Goal: Task Accomplishment & Management: Complete application form

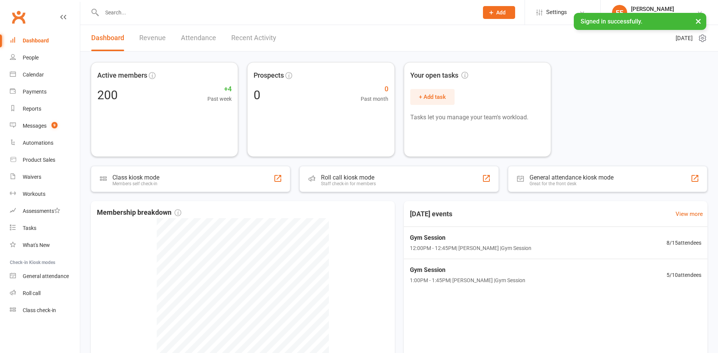
click at [180, 9] on input "text" at bounding box center [287, 12] width 374 height 11
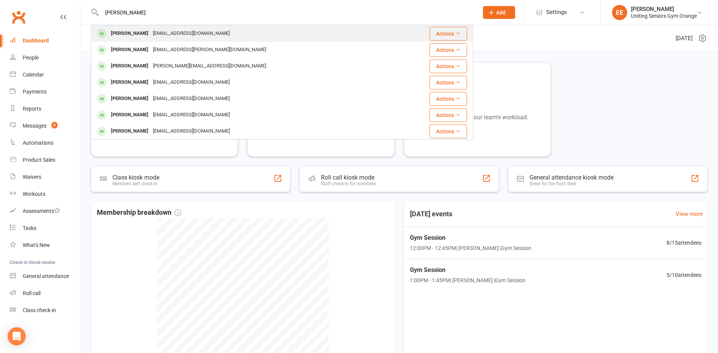
type input "rosemary"
click at [161, 35] on div "blaircastle2@optusnet.com.au" at bounding box center [191, 33] width 81 height 11
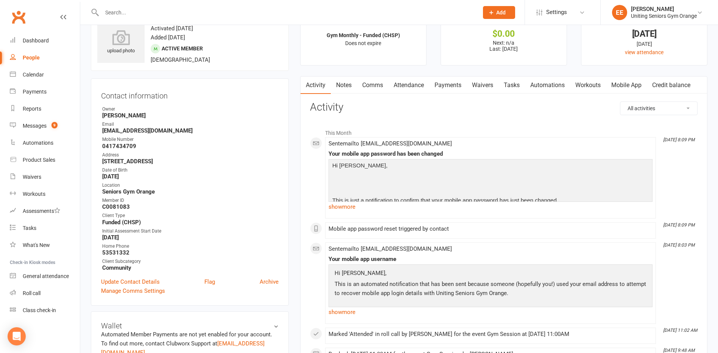
scroll to position [38, 0]
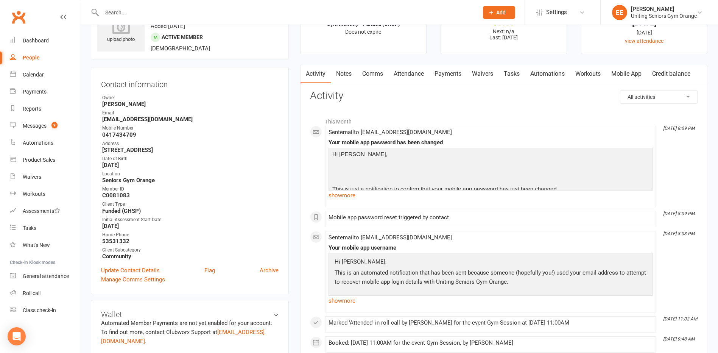
click at [633, 72] on link "Mobile App" at bounding box center [626, 73] width 41 height 17
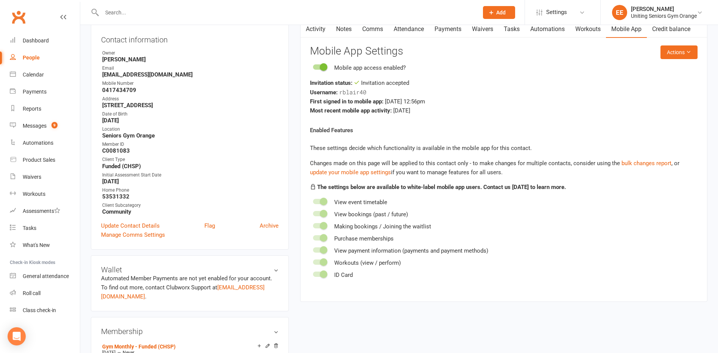
scroll to position [76, 0]
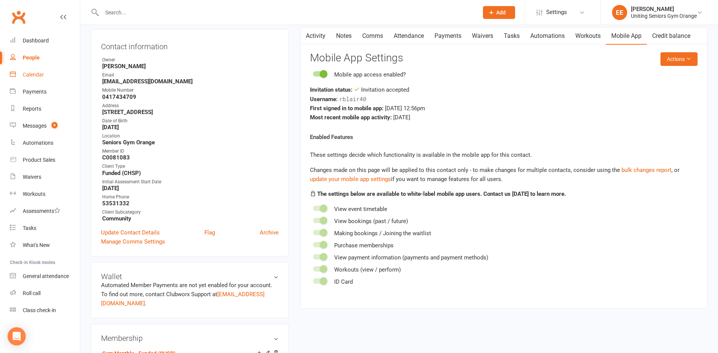
click at [42, 72] on div "Calendar" at bounding box center [33, 75] width 21 height 6
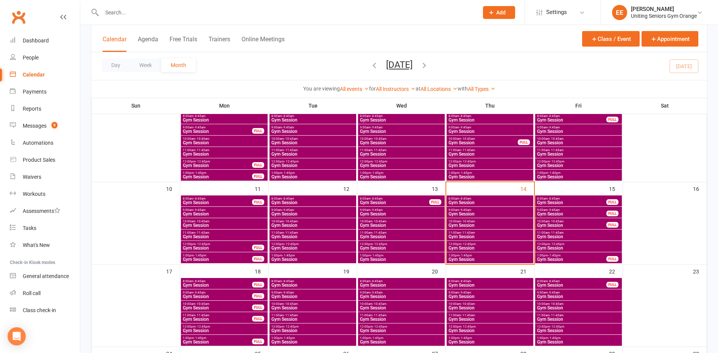
scroll to position [151, 0]
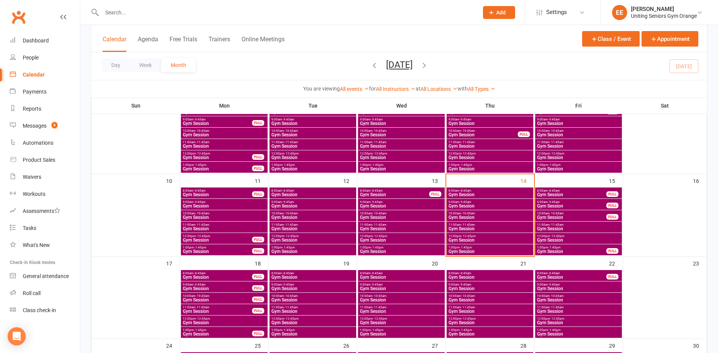
click at [226, 307] on span "11:00am - 11:45am" at bounding box center [218, 307] width 70 height 3
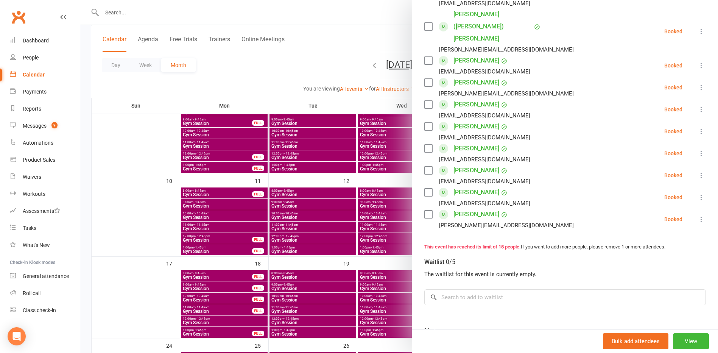
scroll to position [265, 0]
click at [486, 289] on input "search" at bounding box center [565, 297] width 282 height 16
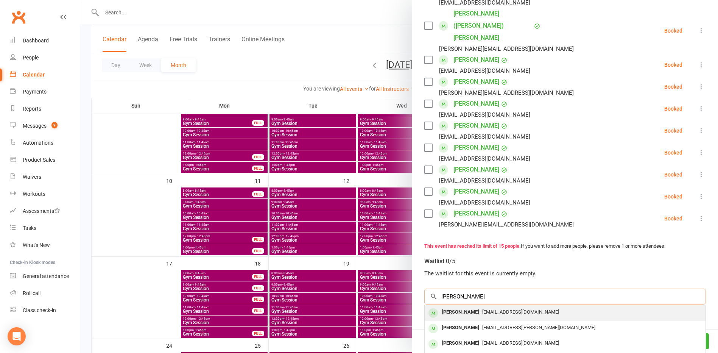
type input "rosemary"
click at [487, 307] on div "blaircastle2@optusnet.com.au" at bounding box center [565, 312] width 275 height 11
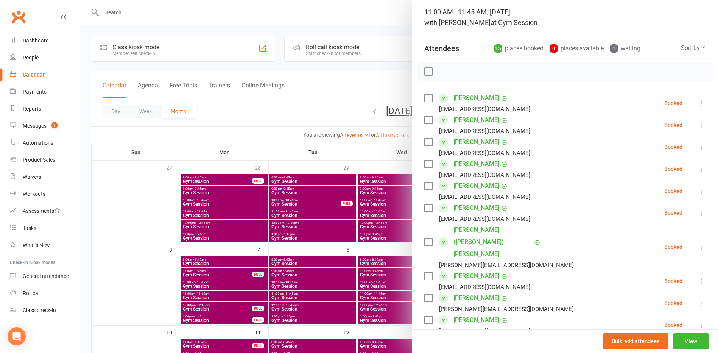
scroll to position [0, 0]
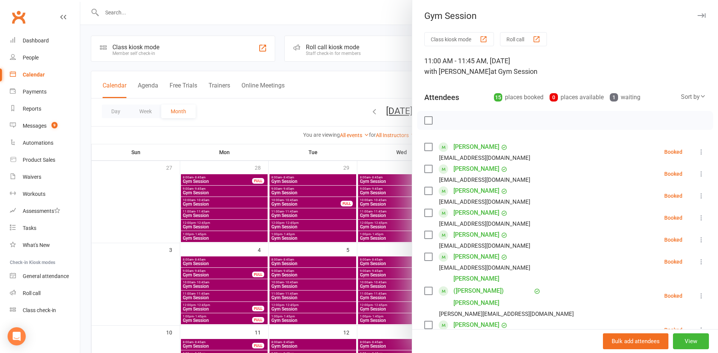
click at [164, 12] on div at bounding box center [399, 176] width 638 height 353
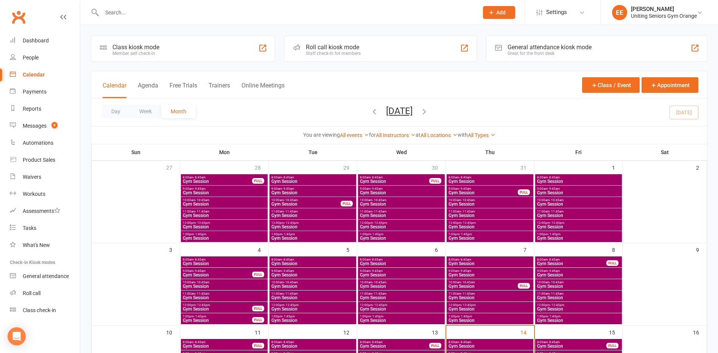
click at [146, 11] on input "text" at bounding box center [287, 12] width 374 height 11
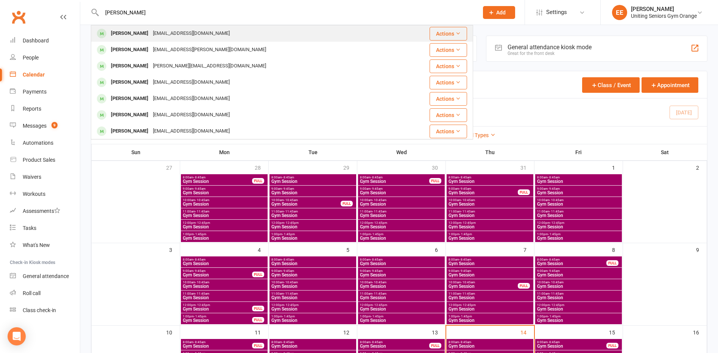
type input "rosemary"
click at [135, 34] on div "Rosemary Blair" at bounding box center [130, 33] width 42 height 11
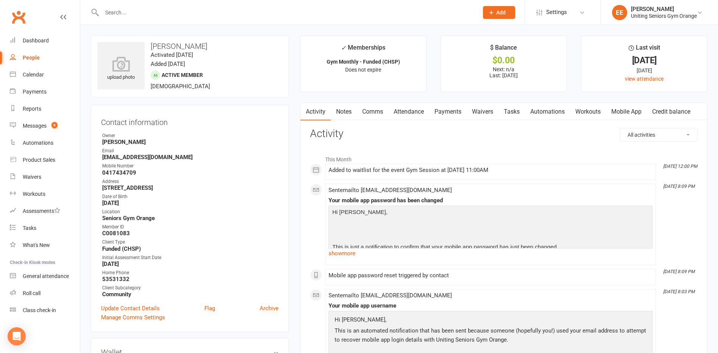
click at [622, 113] on link "Mobile App" at bounding box center [626, 111] width 41 height 17
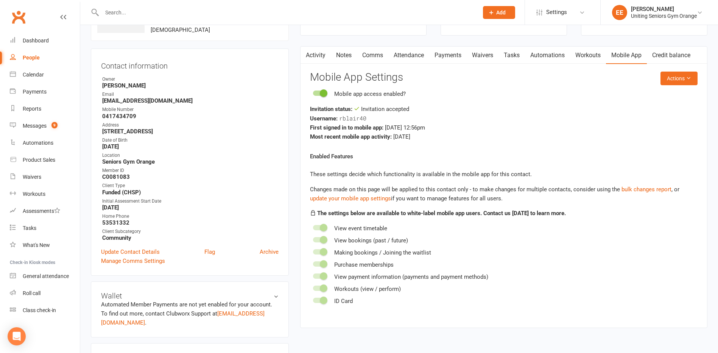
scroll to position [38, 0]
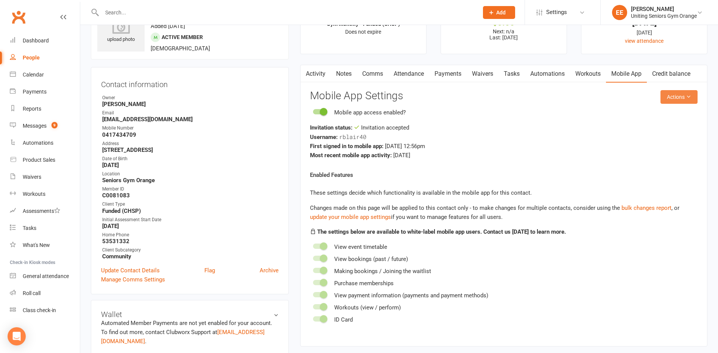
click at [691, 94] on button "Actions" at bounding box center [679, 97] width 37 height 14
click at [667, 142] on link "Reset password" at bounding box center [654, 144] width 75 height 15
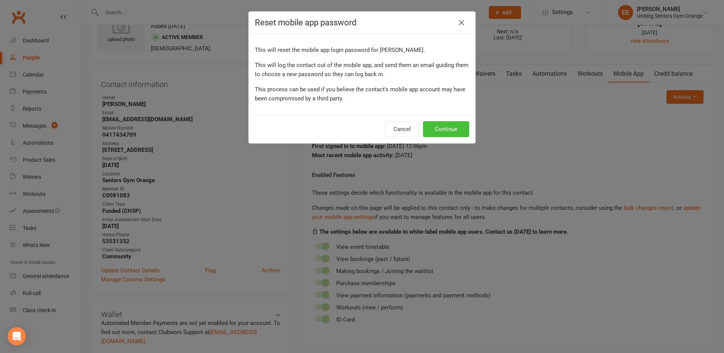
click at [445, 130] on button "Continue" at bounding box center [446, 129] width 46 height 16
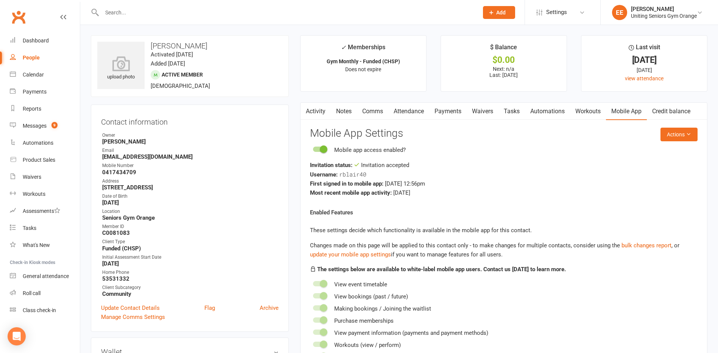
scroll to position [0, 0]
click at [677, 133] on button "Actions" at bounding box center [679, 135] width 37 height 14
click at [34, 73] on div "Calendar" at bounding box center [33, 75] width 21 height 6
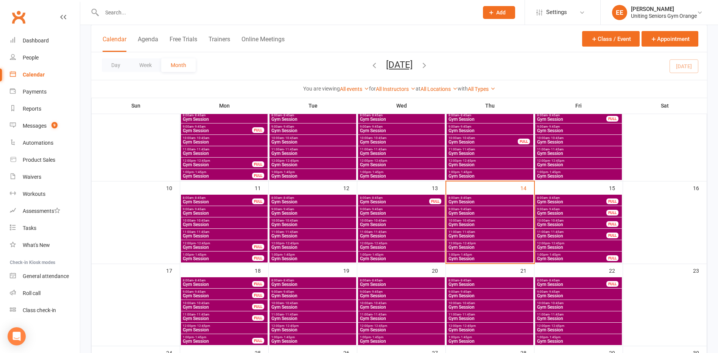
scroll to position [151, 0]
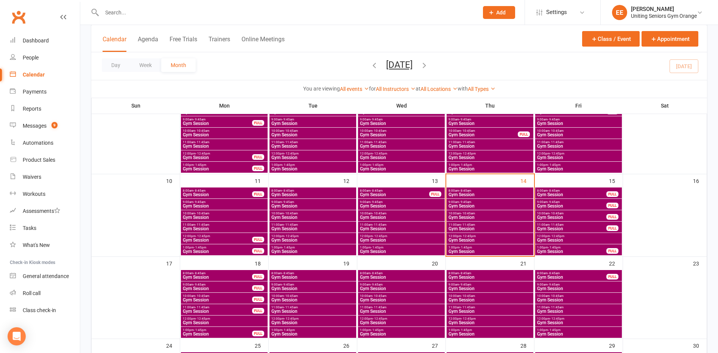
click at [219, 287] on span "Gym Session" at bounding box center [218, 288] width 70 height 5
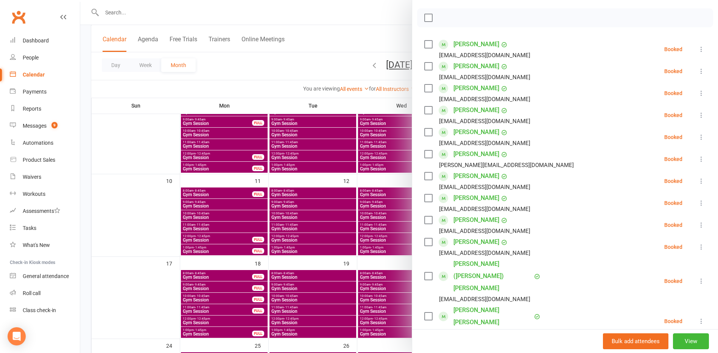
scroll to position [38, 0]
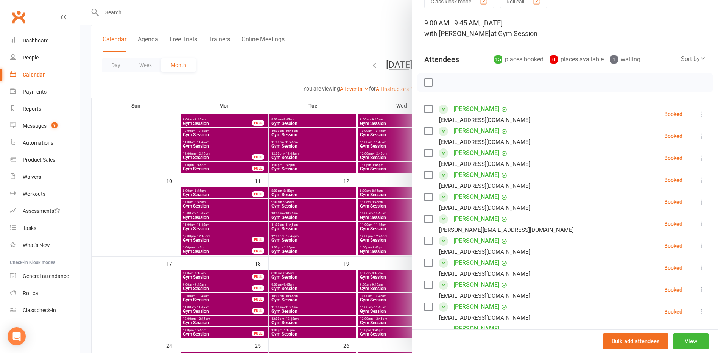
click at [113, 249] on div at bounding box center [399, 176] width 638 height 353
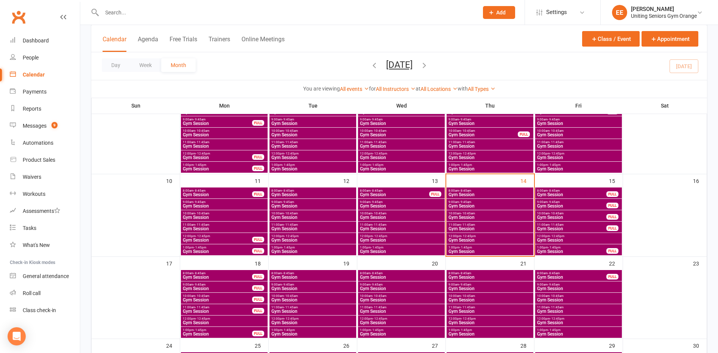
click at [557, 207] on span "Gym Session" at bounding box center [572, 206] width 70 height 5
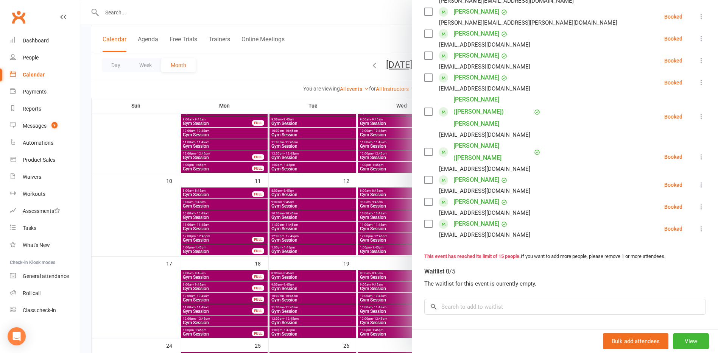
scroll to position [146, 0]
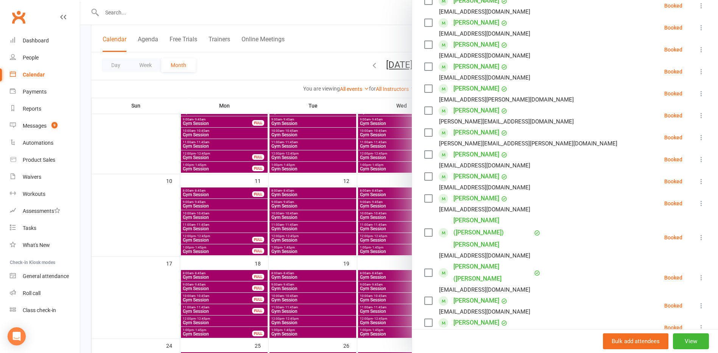
click at [108, 257] on div at bounding box center [399, 176] width 638 height 353
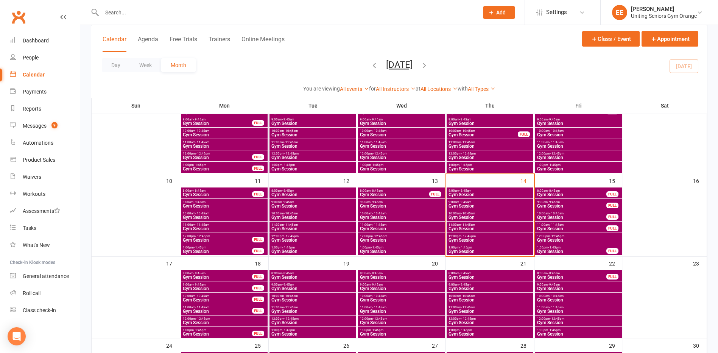
click at [214, 275] on span "Gym Session" at bounding box center [218, 277] width 70 height 5
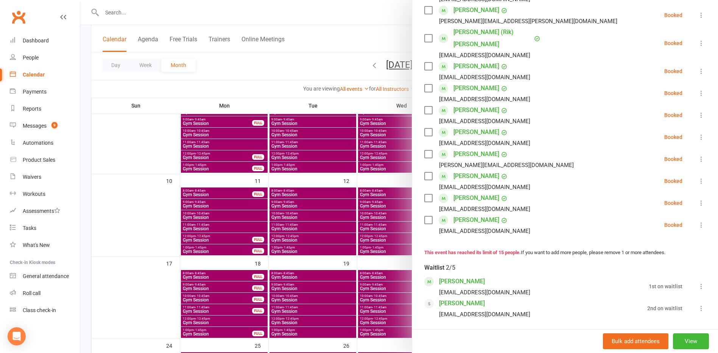
scroll to position [265, 0]
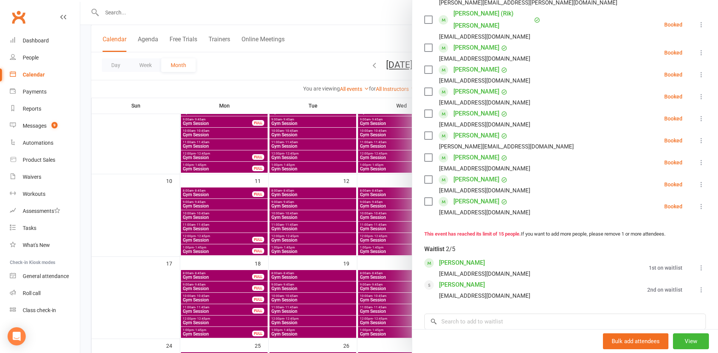
click at [147, 270] on div at bounding box center [399, 176] width 638 height 353
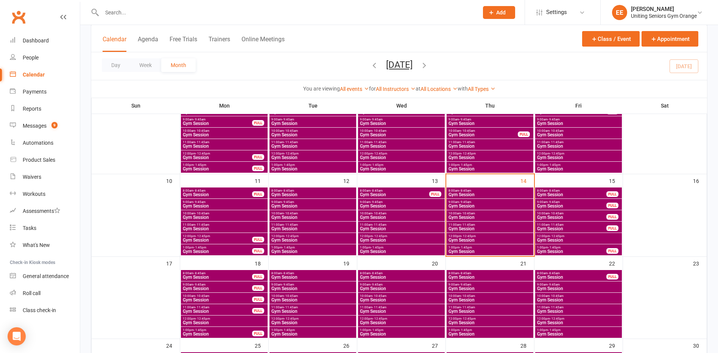
click at [206, 300] on span "Gym Session" at bounding box center [218, 300] width 70 height 5
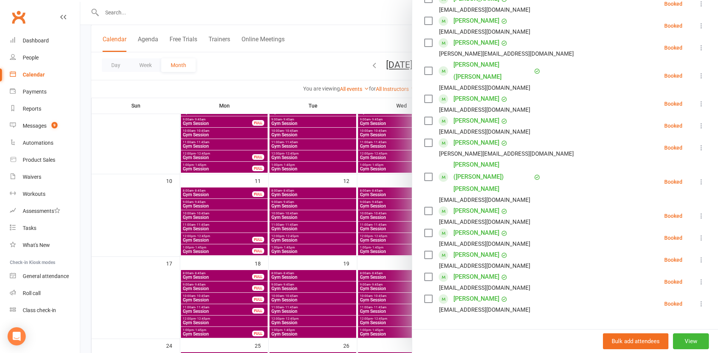
scroll to position [151, 0]
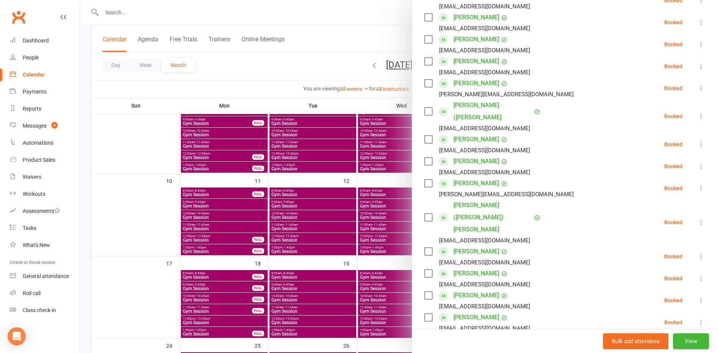
click at [151, 15] on div at bounding box center [399, 176] width 638 height 353
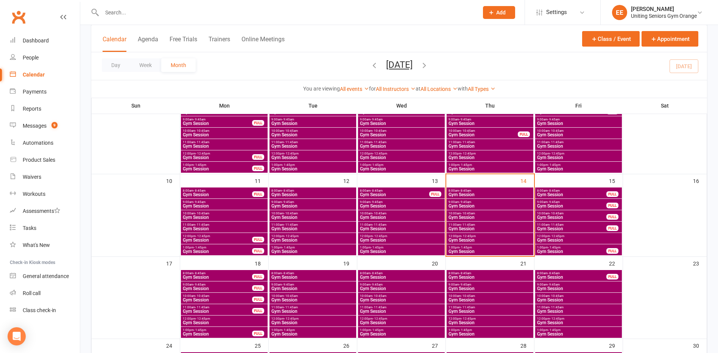
click at [150, 15] on input "text" at bounding box center [287, 12] width 374 height 11
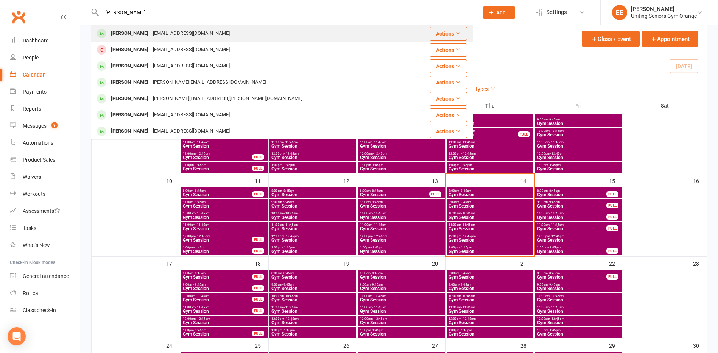
type input "sue o'briend"
click at [157, 34] on div "suzanneobrien549@gmail.com" at bounding box center [191, 33] width 81 height 11
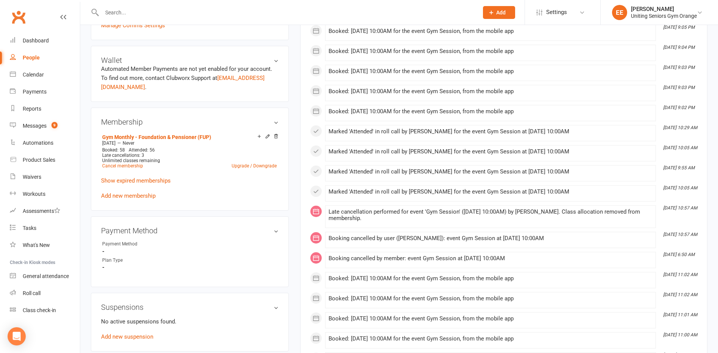
scroll to position [303, 0]
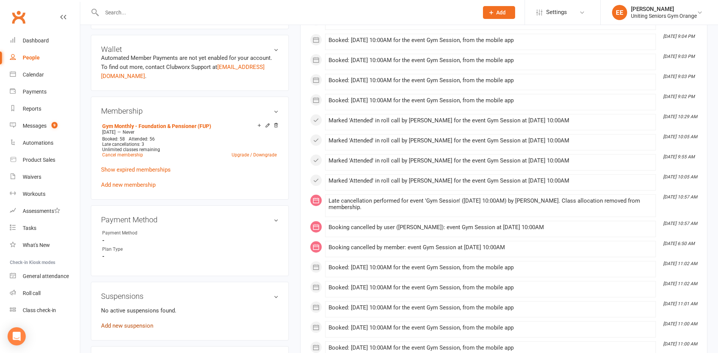
click at [139, 325] on link "Add new suspension" at bounding box center [127, 325] width 52 height 7
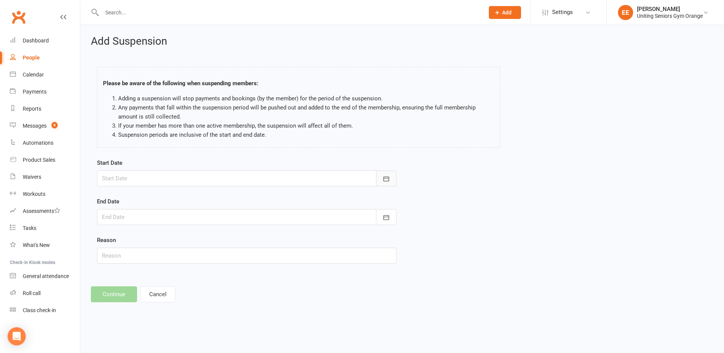
click at [390, 179] on button "button" at bounding box center [386, 178] width 20 height 16
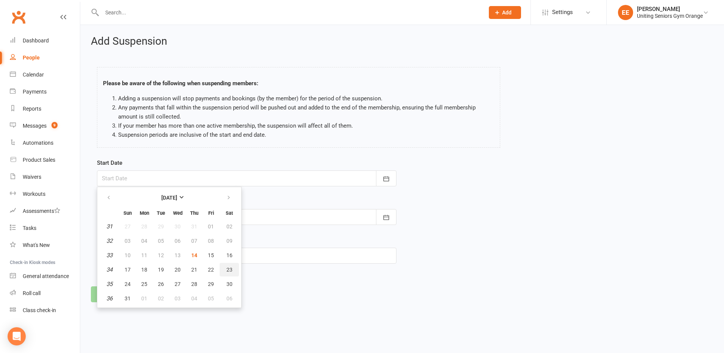
click at [225, 270] on button "23" at bounding box center [229, 270] width 19 height 14
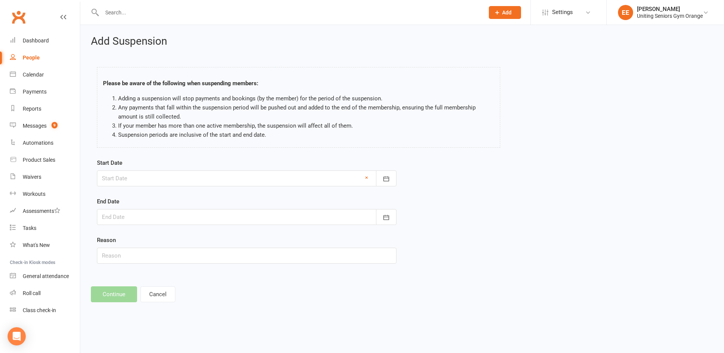
type input "23 Aug 2025"
click at [395, 217] on button "button" at bounding box center [386, 217] width 20 height 16
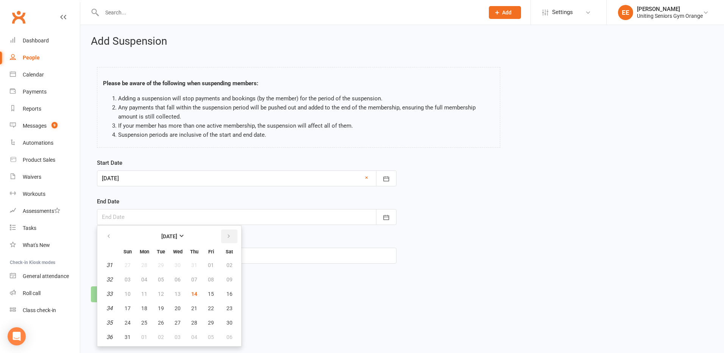
click at [234, 233] on button "button" at bounding box center [229, 236] width 16 height 14
click at [145, 293] on span "15" at bounding box center [144, 294] width 6 height 6
type input "15 Sep 2025"
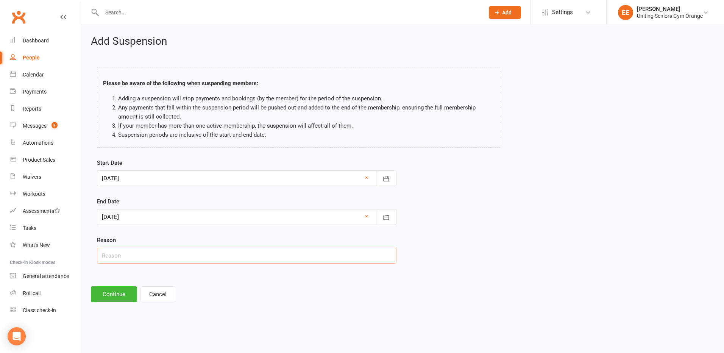
click at [149, 261] on input "text" at bounding box center [247, 256] width 300 height 16
type input "Holiday"
click at [102, 296] on button "Continue" at bounding box center [114, 294] width 46 height 16
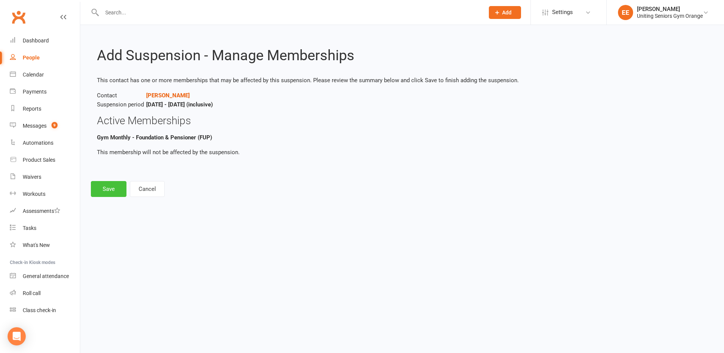
click at [106, 188] on button "Save" at bounding box center [109, 189] width 36 height 16
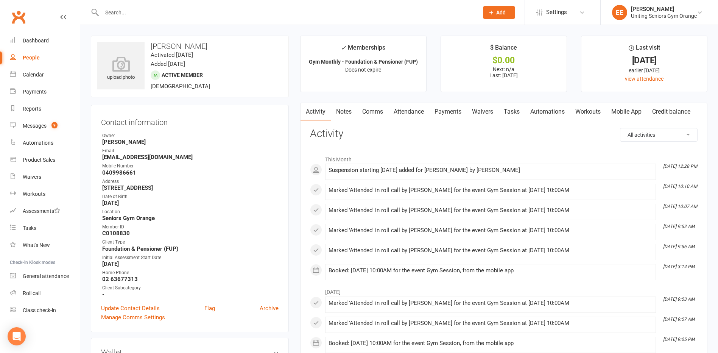
click at [147, 16] on input "text" at bounding box center [287, 12] width 374 height 11
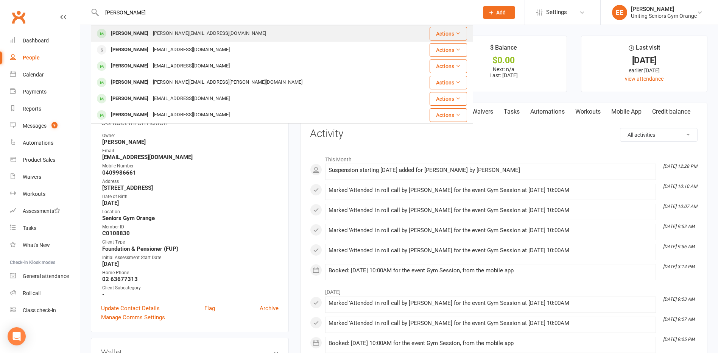
type input "gwen green"
click at [153, 33] on div "gwen@dgreen.id.au" at bounding box center [210, 33] width 118 height 11
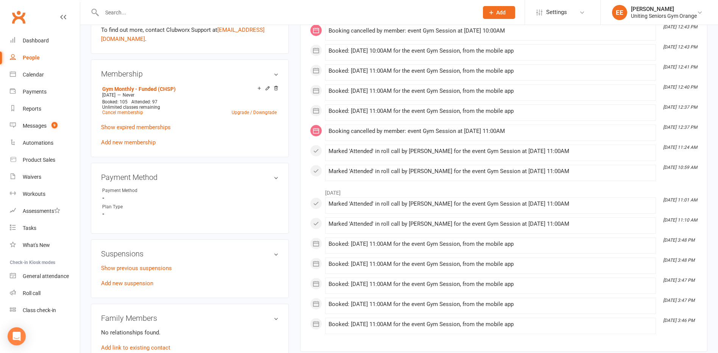
scroll to position [341, 0]
click at [127, 282] on link "Add new suspension" at bounding box center [127, 282] width 52 height 7
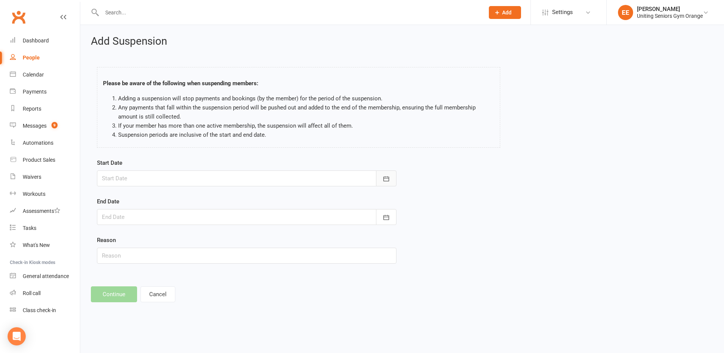
click at [390, 178] on button "button" at bounding box center [386, 178] width 20 height 16
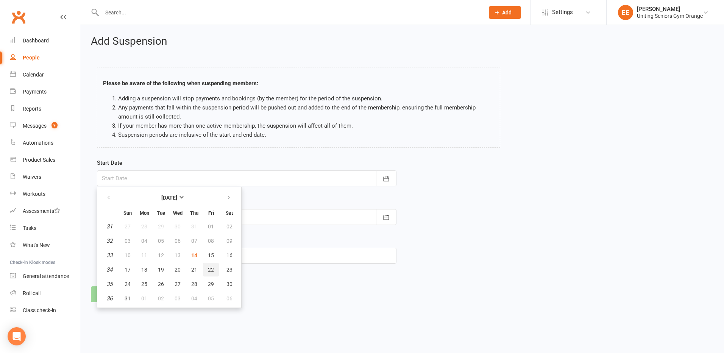
click at [213, 268] on span "22" at bounding box center [211, 270] width 6 height 6
type input "22 Aug 2025"
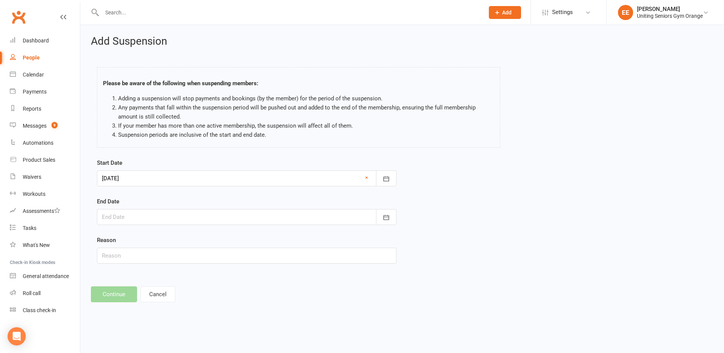
click at [196, 206] on div "End Date August 2025 Sun Mon Tue Wed Thu Fri Sat 31 27 28 29 30 31 01 02 32 03 …" at bounding box center [247, 211] width 300 height 28
click at [200, 215] on div at bounding box center [247, 217] width 300 height 16
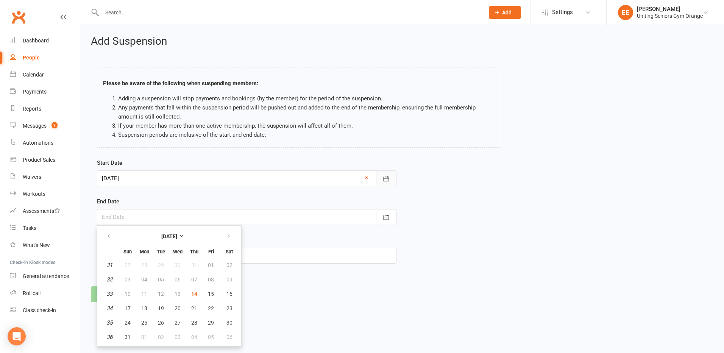
click at [389, 179] on icon "button" at bounding box center [386, 179] width 8 height 8
click at [368, 176] on div at bounding box center [247, 178] width 300 height 16
drag, startPoint x: 365, startPoint y: 302, endPoint x: 378, endPoint y: 250, distance: 53.8
click at [365, 299] on div "Add Suspension Please be aware of the following when suspending members: Adding…" at bounding box center [402, 169] width 644 height 288
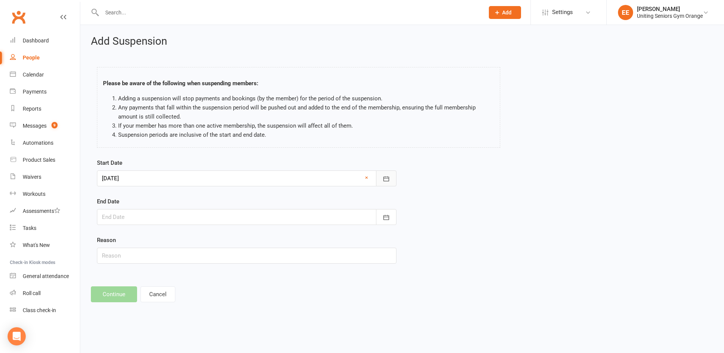
click at [390, 170] on button "button" at bounding box center [386, 178] width 20 height 16
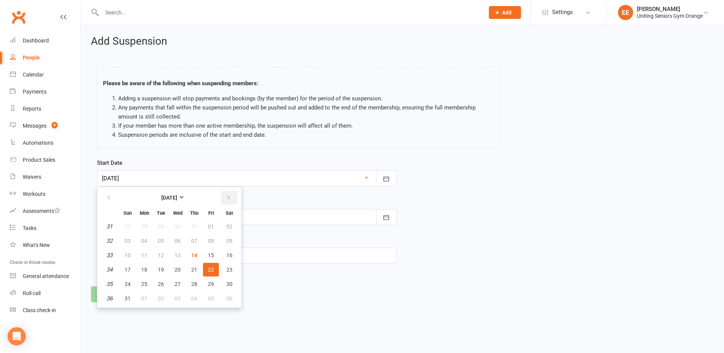
click at [234, 196] on button "button" at bounding box center [229, 198] width 16 height 14
click at [31, 77] on div "Calendar" at bounding box center [33, 75] width 21 height 6
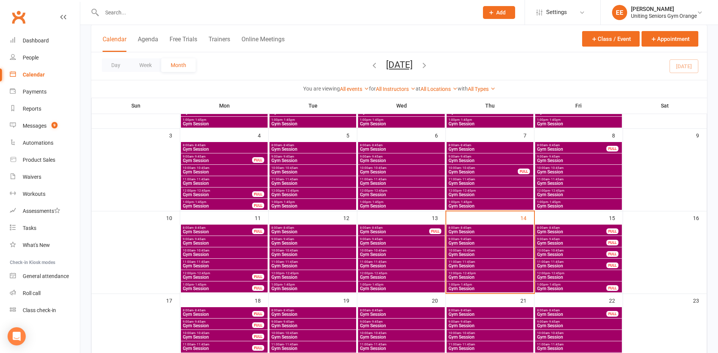
scroll to position [189, 0]
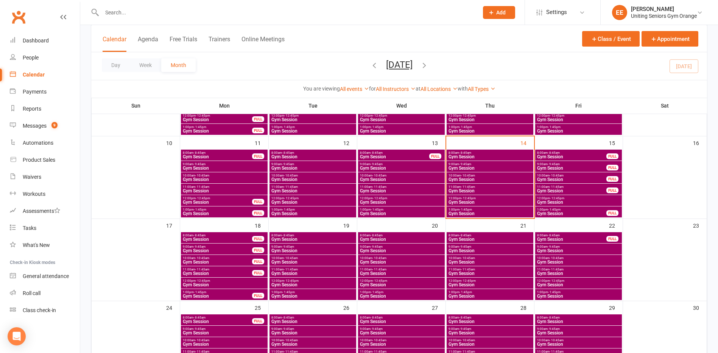
click at [472, 291] on span "1:00pm - 1:45pm" at bounding box center [490, 291] width 84 height 3
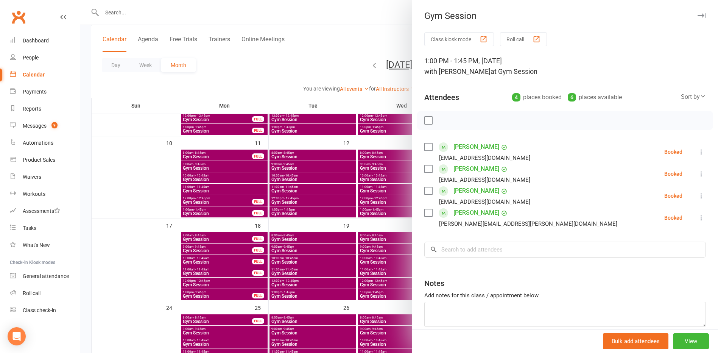
click at [105, 208] on div at bounding box center [399, 176] width 638 height 353
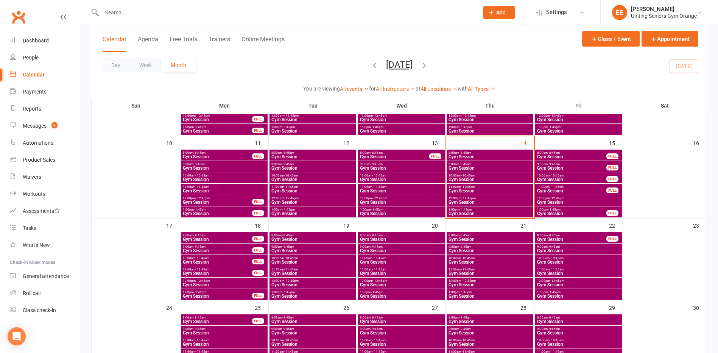
click at [479, 281] on span "12:00pm - 12:45pm" at bounding box center [490, 280] width 84 height 3
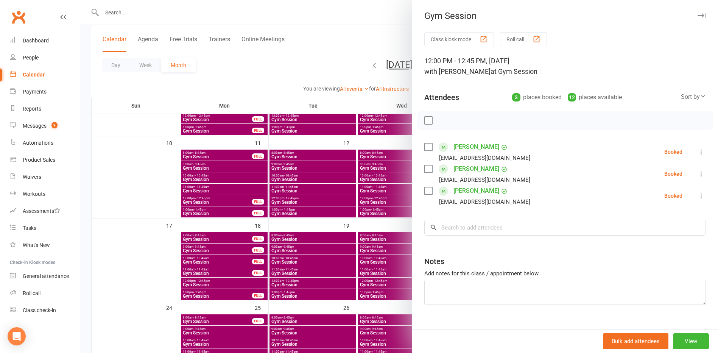
click at [698, 195] on icon at bounding box center [702, 196] width 8 height 8
click at [131, 258] on div at bounding box center [399, 176] width 638 height 353
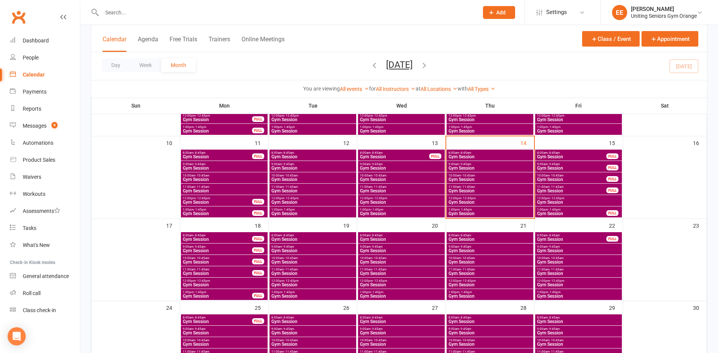
click at [472, 295] on span "Gym Session" at bounding box center [490, 296] width 84 height 5
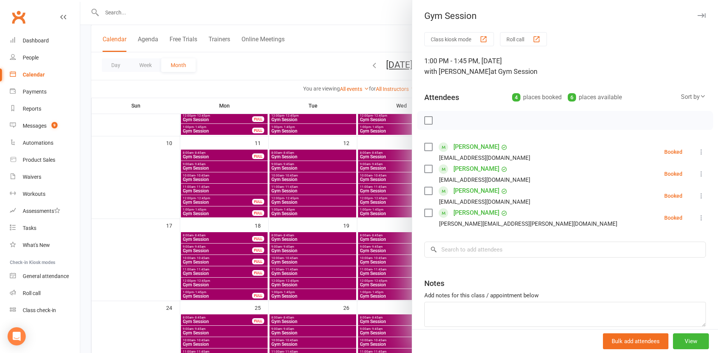
click at [97, 260] on div at bounding box center [399, 176] width 638 height 353
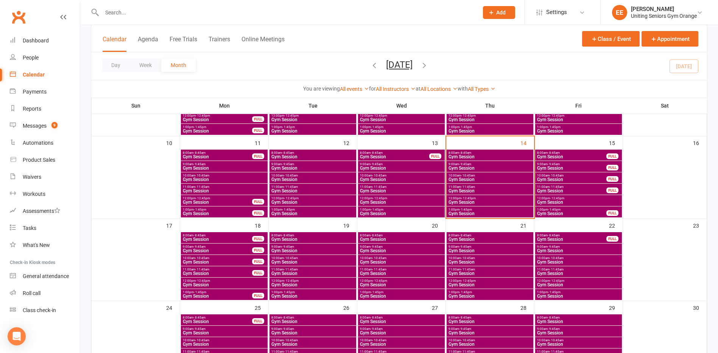
click at [276, 295] on span "Gym Session" at bounding box center [313, 296] width 84 height 5
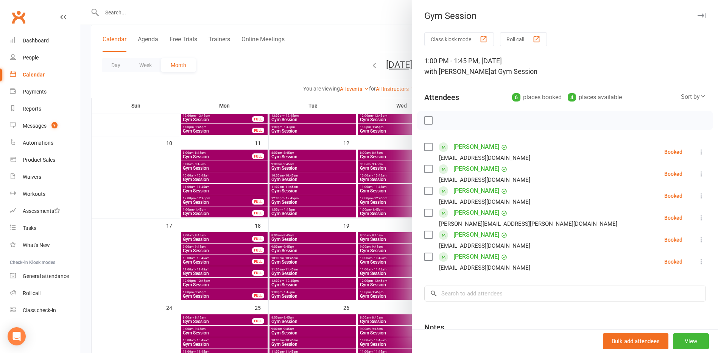
click at [159, 235] on div at bounding box center [399, 176] width 638 height 353
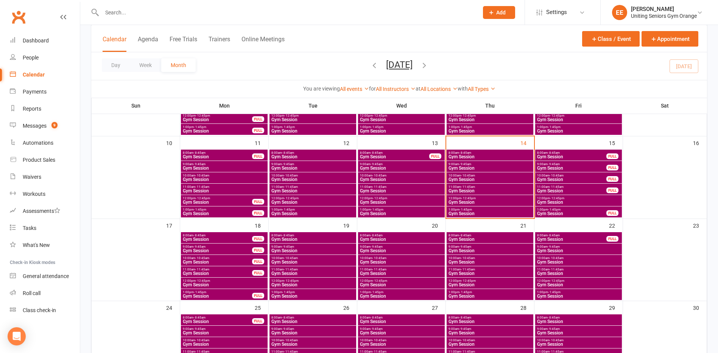
click at [320, 282] on span "12:00pm - 12:45pm" at bounding box center [313, 280] width 84 height 3
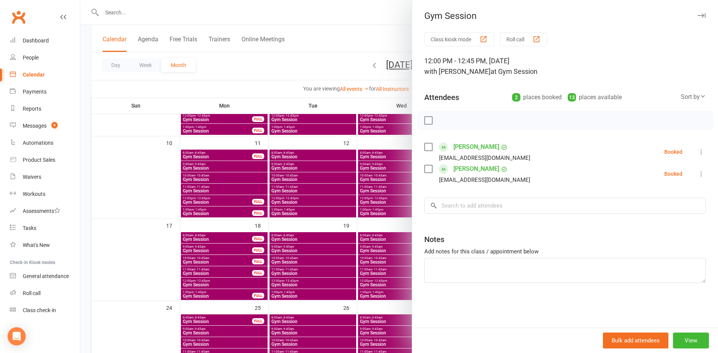
drag, startPoint x: 102, startPoint y: 258, endPoint x: 99, endPoint y: 253, distance: 5.8
click at [101, 258] on div at bounding box center [399, 176] width 638 height 353
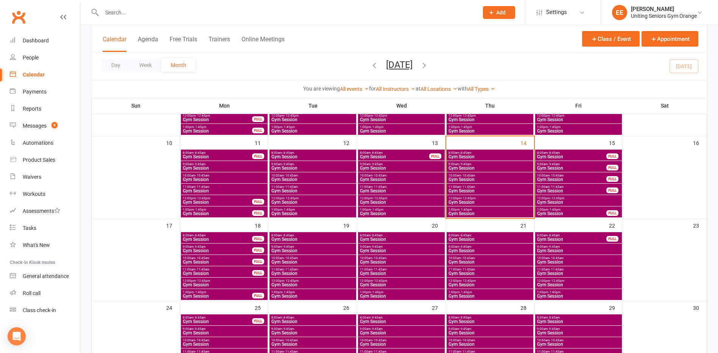
click at [126, 14] on input "text" at bounding box center [287, 12] width 374 height 11
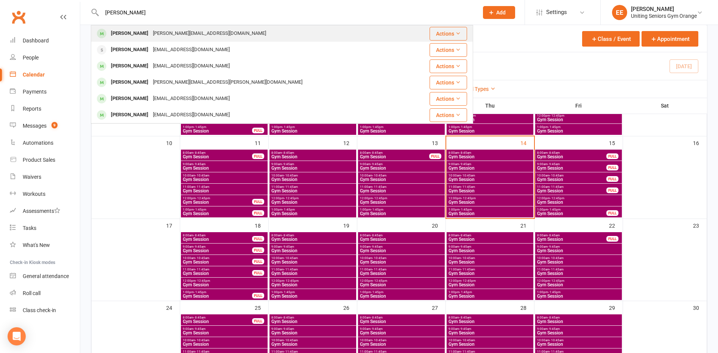
type input "gwen green"
click at [155, 32] on div "gwen@dgreen.id.au" at bounding box center [210, 33] width 118 height 11
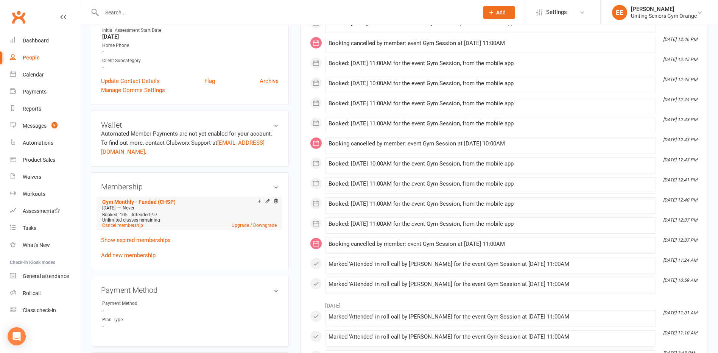
scroll to position [303, 0]
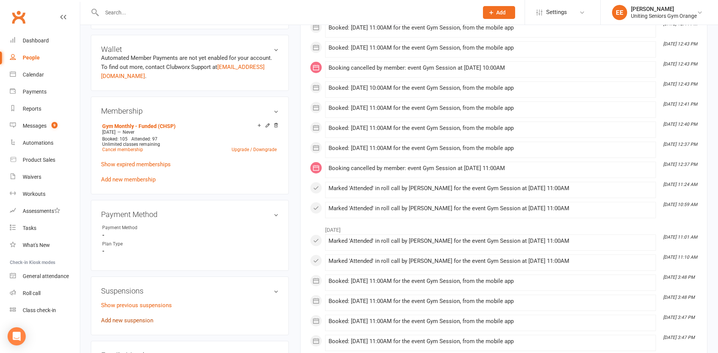
click at [144, 321] on link "Add new suspension" at bounding box center [127, 320] width 52 height 7
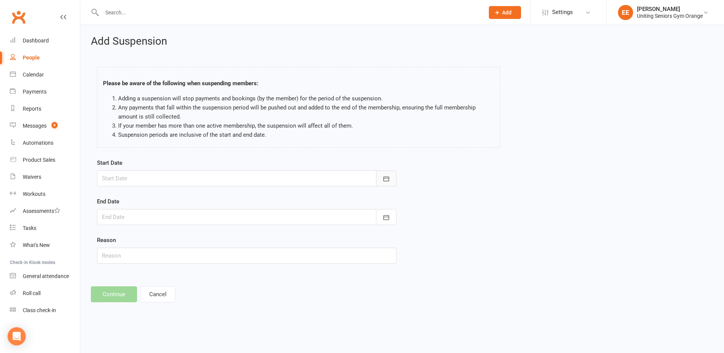
click at [389, 172] on button "button" at bounding box center [386, 178] width 20 height 16
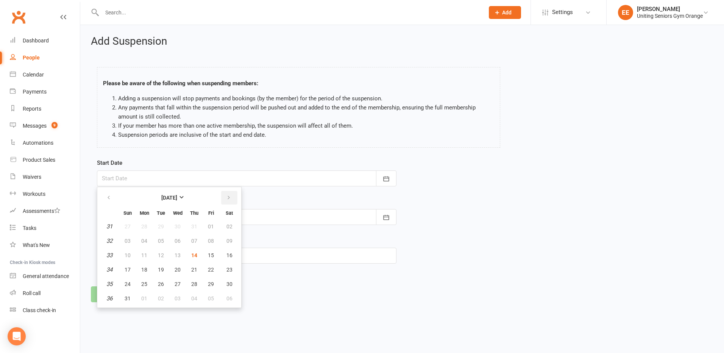
click at [226, 200] on icon "button" at bounding box center [228, 198] width 5 height 6
click at [229, 254] on span "20" at bounding box center [229, 255] width 6 height 6
type input "20 Sep 2025"
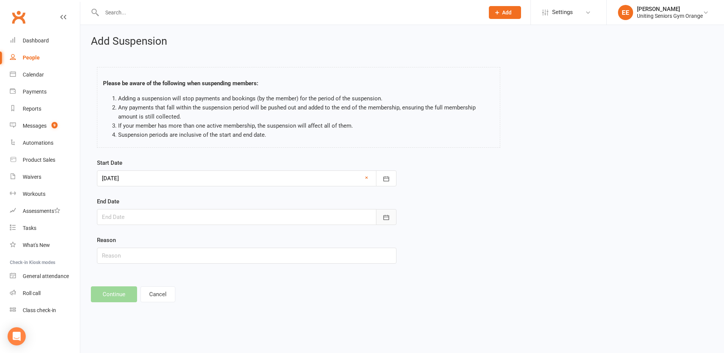
click at [391, 216] on button "button" at bounding box center [386, 217] width 20 height 16
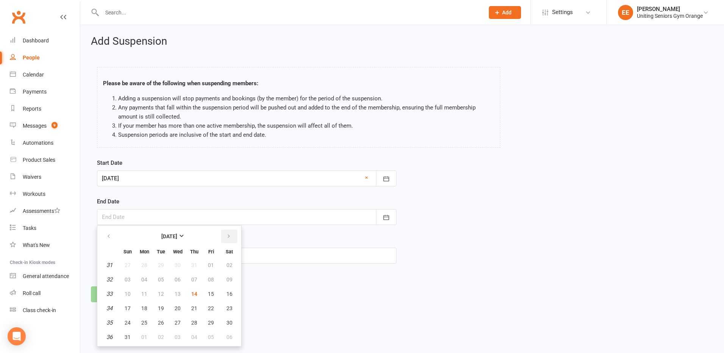
click at [224, 236] on button "button" at bounding box center [229, 236] width 16 height 14
click at [225, 237] on button "button" at bounding box center [229, 236] width 16 height 14
click at [176, 279] on span "08" at bounding box center [178, 279] width 6 height 6
type input "08 Oct 2025"
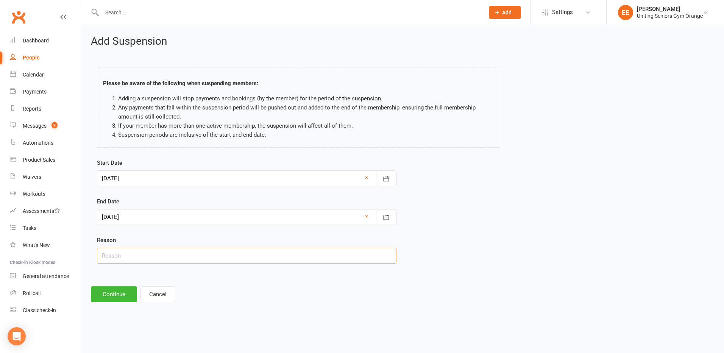
click at [173, 250] on input "text" at bounding box center [247, 256] width 300 height 16
type input "Holiday"
click at [93, 273] on div "Start Date 20 Sep 2025 September 2025 Sun Mon Tue Wed Thu Fri Sat 36 31 01 02 0…" at bounding box center [246, 216] width 311 height 116
click at [124, 297] on button "Continue" at bounding box center [114, 294] width 46 height 16
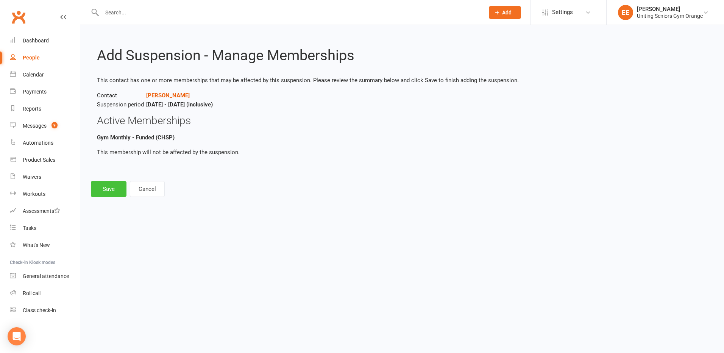
click at [119, 185] on button "Save" at bounding box center [109, 189] width 36 height 16
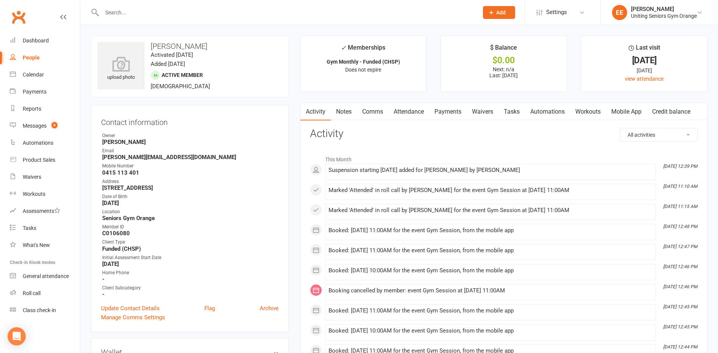
click at [165, 11] on input "text" at bounding box center [287, 12] width 374 height 11
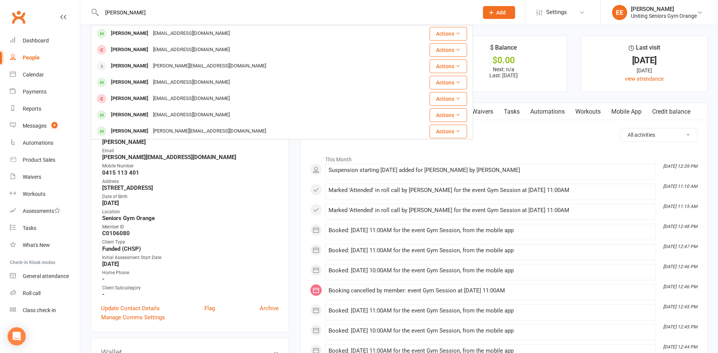
type input "david gray"
click at [168, 32] on div "davidgray2021@icloud.com" at bounding box center [191, 33] width 81 height 11
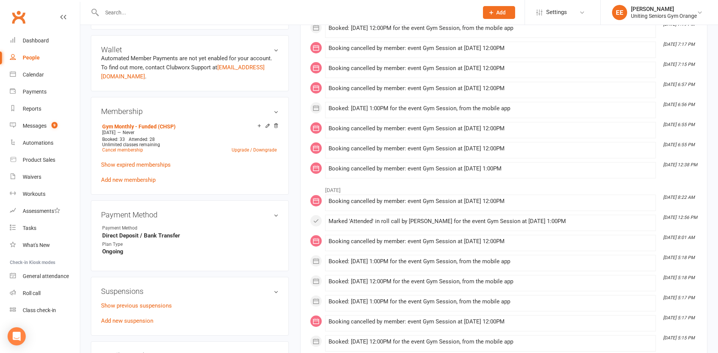
scroll to position [303, 0]
click at [122, 322] on link "Add new suspension" at bounding box center [127, 320] width 52 height 7
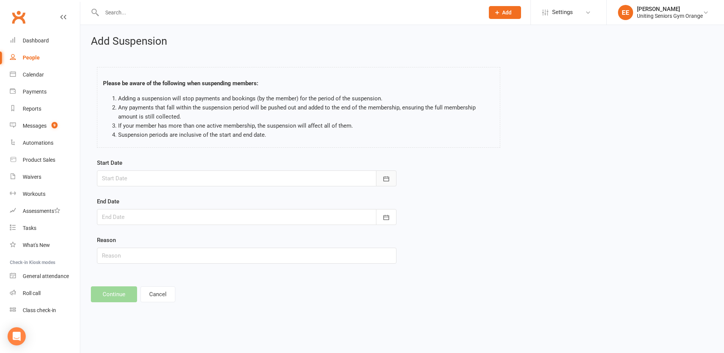
click at [387, 174] on button "button" at bounding box center [386, 178] width 20 height 16
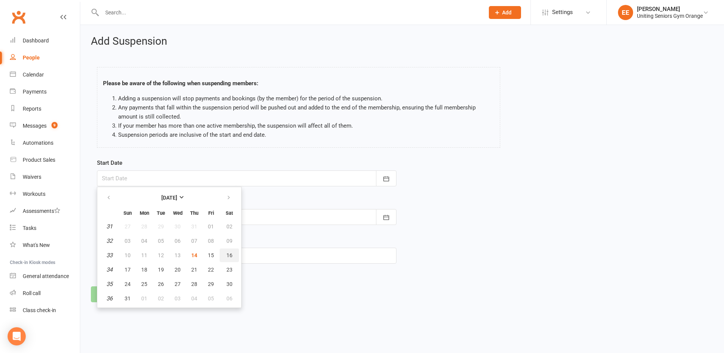
click at [226, 254] on span "16" at bounding box center [229, 255] width 6 height 6
type input "16 Aug 2025"
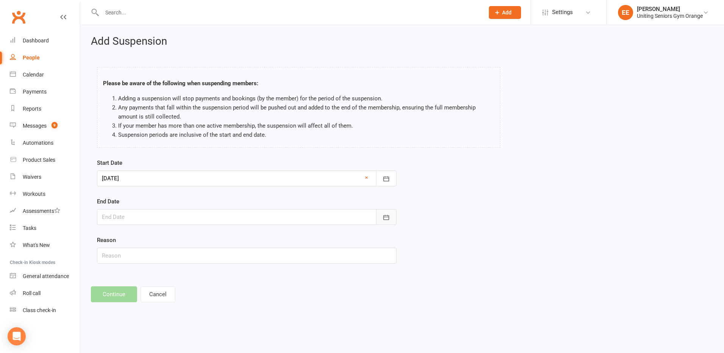
click at [389, 216] on icon "button" at bounding box center [386, 218] width 8 height 8
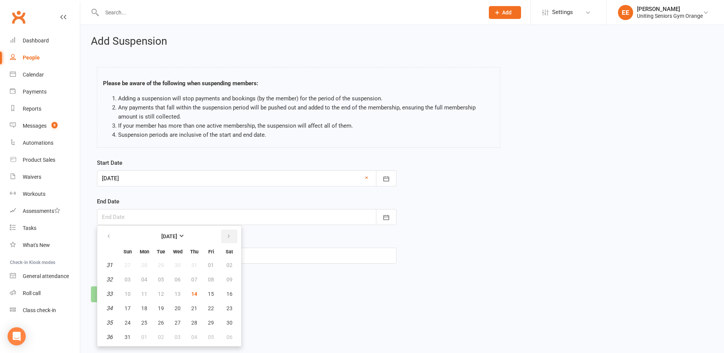
click at [231, 236] on icon "button" at bounding box center [228, 236] width 5 height 6
click at [111, 236] on button "button" at bounding box center [109, 236] width 16 height 14
click at [122, 338] on button "31" at bounding box center [128, 337] width 16 height 14
type input "31 Aug 2025"
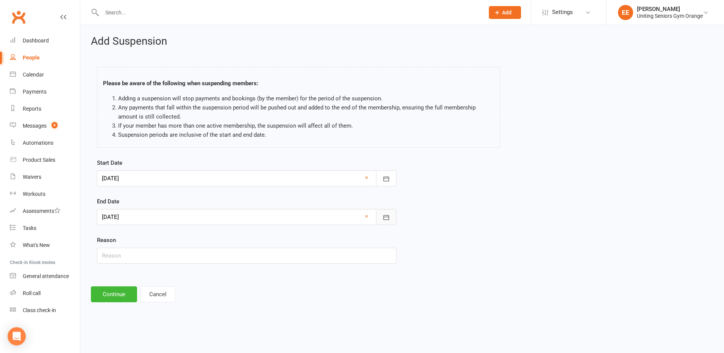
click at [390, 217] on icon "button" at bounding box center [386, 218] width 8 height 8
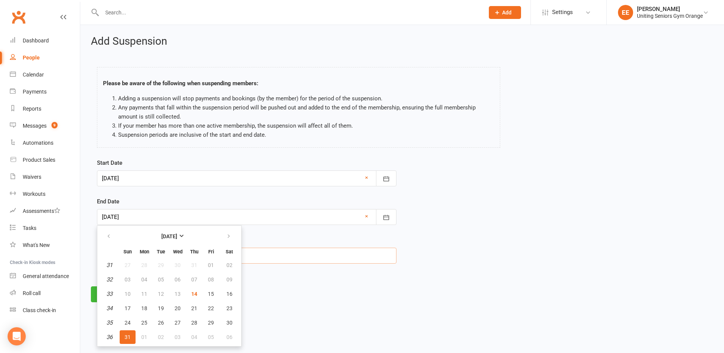
click at [368, 250] on input "text" at bounding box center [247, 256] width 300 height 16
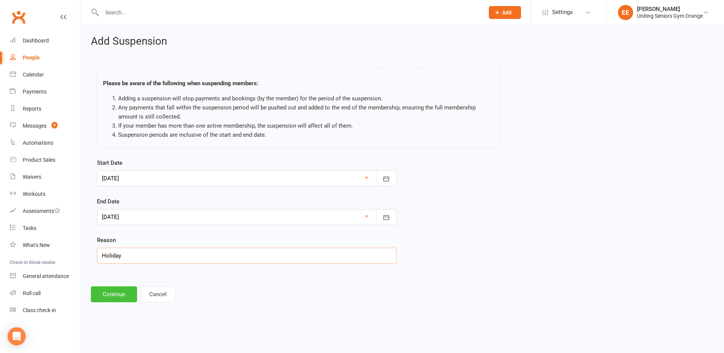
type input "Holiday"
click at [95, 296] on button "Continue" at bounding box center [114, 294] width 46 height 16
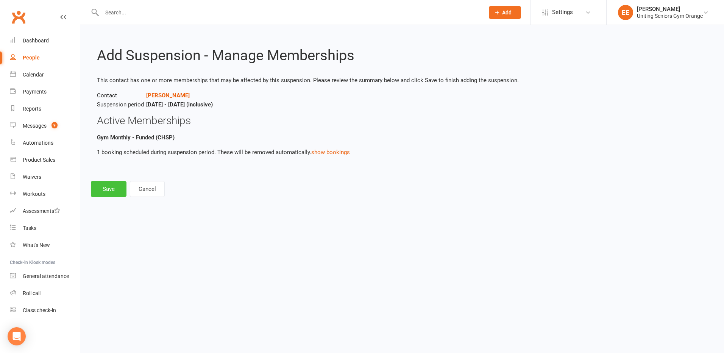
click at [108, 186] on button "Save" at bounding box center [109, 189] width 36 height 16
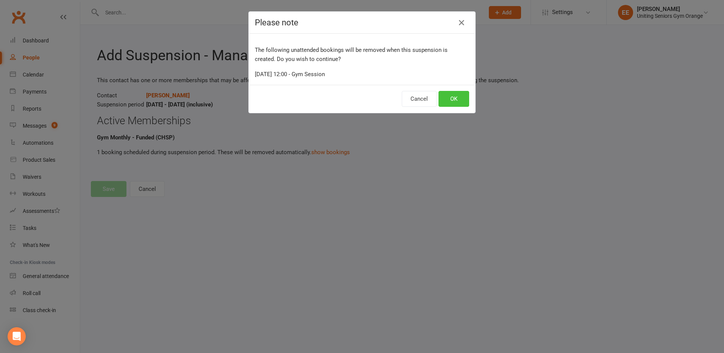
click at [445, 99] on button "OK" at bounding box center [453, 99] width 31 height 16
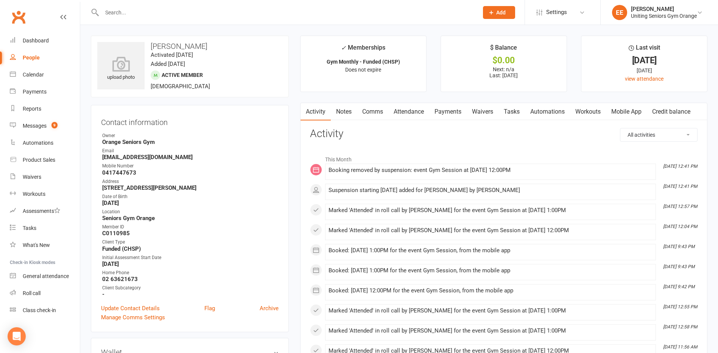
click at [154, 5] on div at bounding box center [282, 12] width 382 height 25
click at [155, 14] on input "text" at bounding box center [287, 12] width 374 height 11
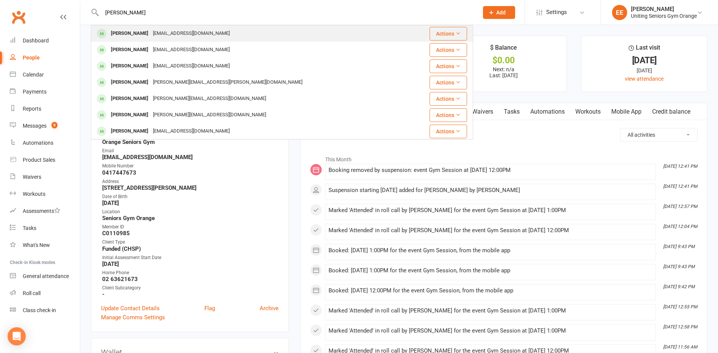
type input "john mcnabb"
click at [156, 38] on div "jmcnabb007@gmail.com" at bounding box center [191, 33] width 81 height 11
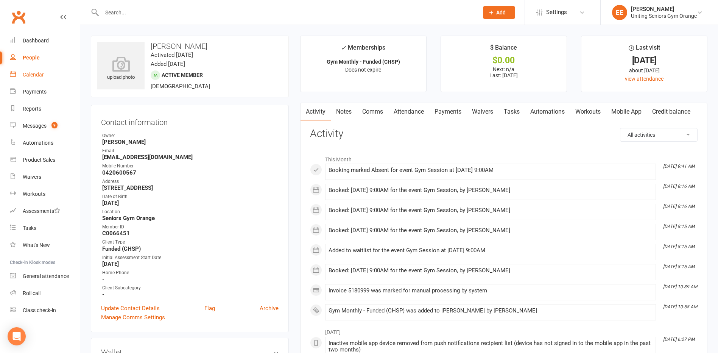
click at [40, 70] on link "Calendar" at bounding box center [45, 74] width 70 height 17
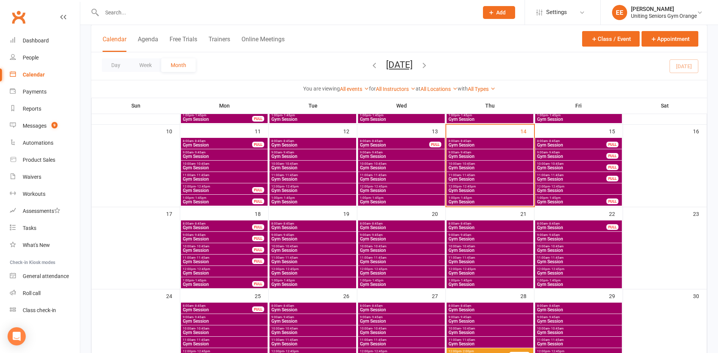
scroll to position [189, 0]
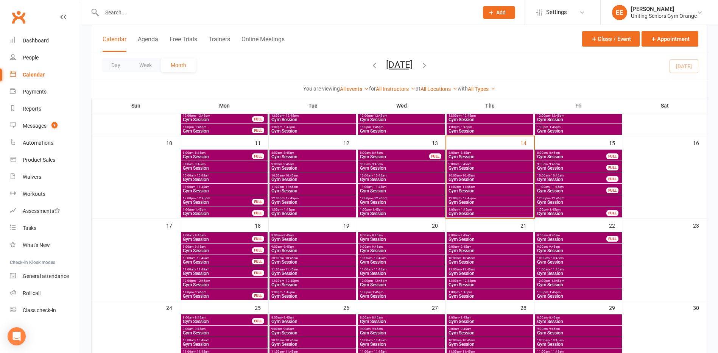
click at [8, 19] on div "Clubworx" at bounding box center [40, 22] width 80 height 28
click at [33, 292] on div "Roll call" at bounding box center [32, 293] width 18 height 6
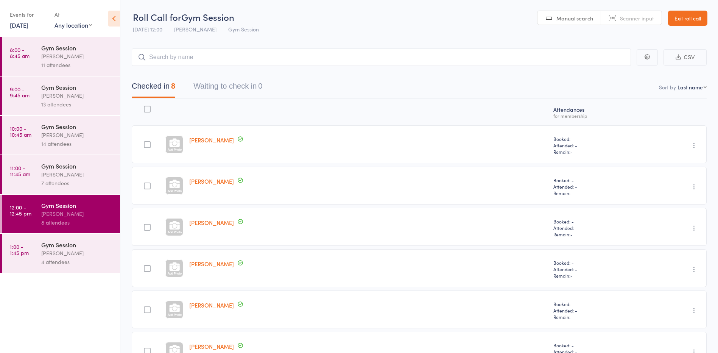
click at [53, 94] on div "[PERSON_NAME]" at bounding box center [77, 95] width 72 height 9
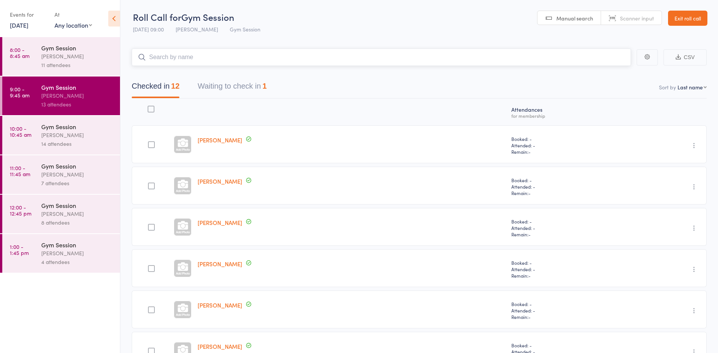
click at [242, 86] on button "Waiting to check in 1" at bounding box center [232, 88] width 69 height 20
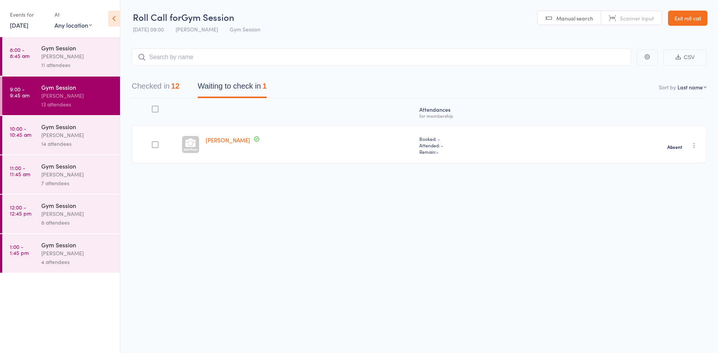
click at [694, 144] on icon "button" at bounding box center [695, 146] width 8 height 8
click at [659, 159] on li "Check in" at bounding box center [667, 160] width 62 height 9
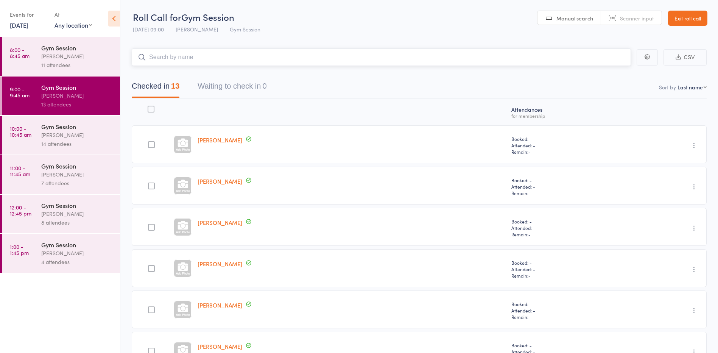
click at [239, 55] on input "search" at bounding box center [381, 56] width 499 height 17
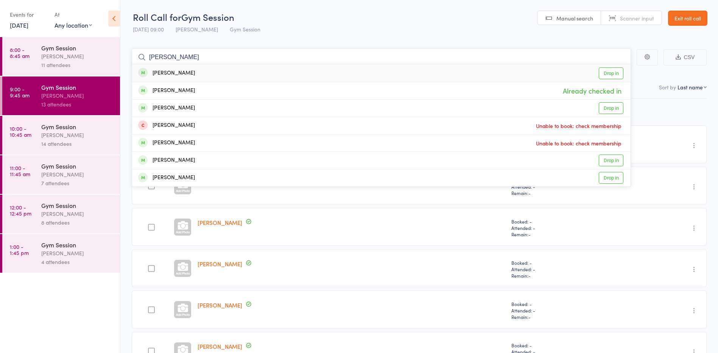
type input "[PERSON_NAME]"
click at [603, 78] on link "Drop in" at bounding box center [611, 73] width 25 height 12
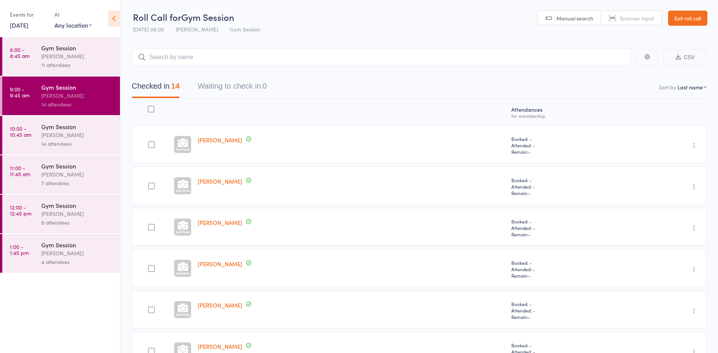
click at [691, 22] on link "Exit roll call" at bounding box center [687, 18] width 39 height 15
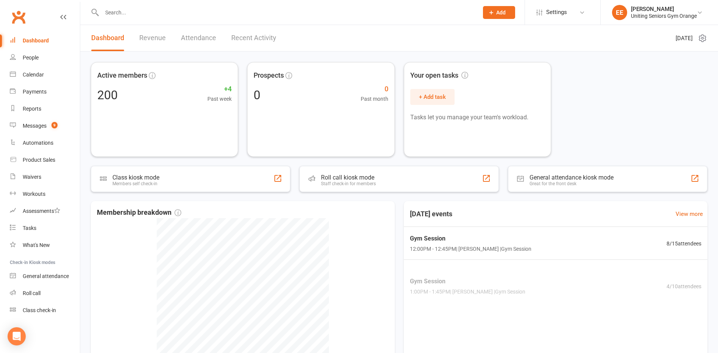
click at [148, 17] on input "text" at bounding box center [287, 12] width 374 height 11
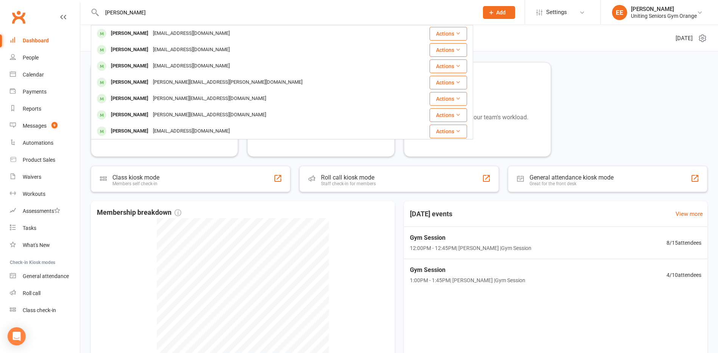
type input "john mcnabb"
click at [139, 34] on div "[PERSON_NAME]" at bounding box center [130, 33] width 42 height 11
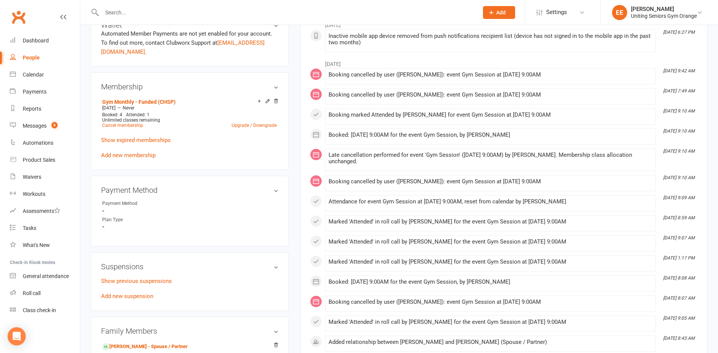
scroll to position [341, 0]
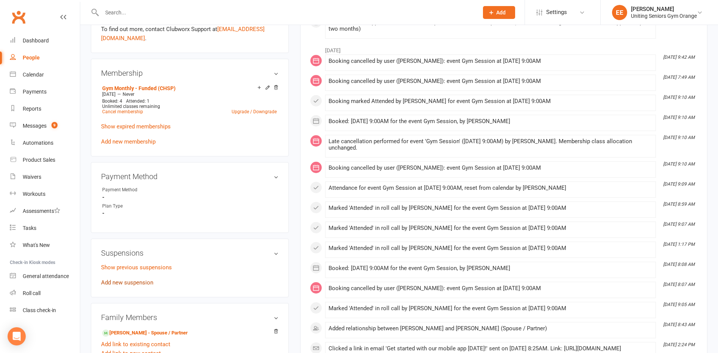
click at [122, 282] on link "Add new suspension" at bounding box center [127, 282] width 52 height 7
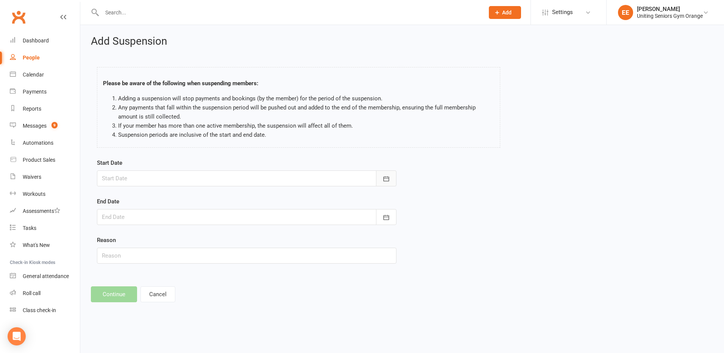
click at [392, 175] on button "button" at bounding box center [386, 178] width 20 height 16
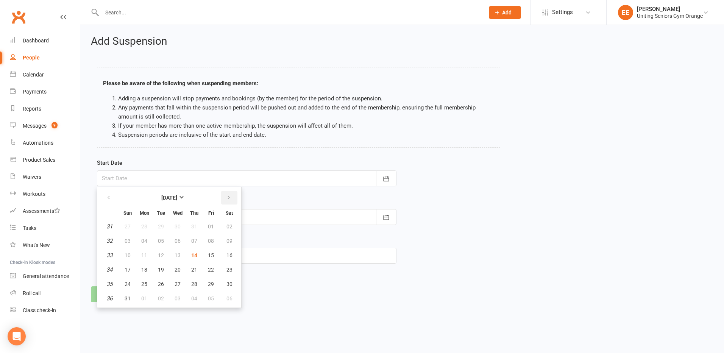
click at [228, 200] on icon "button" at bounding box center [228, 198] width 5 height 6
click at [192, 242] on span "11" at bounding box center [194, 241] width 6 height 6
type input "11 Sep 2025"
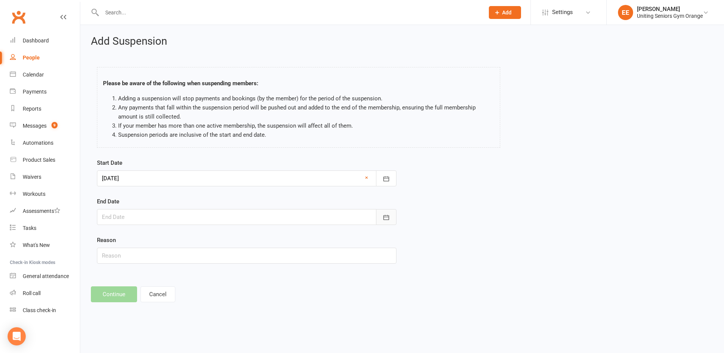
click at [382, 219] on button "button" at bounding box center [386, 217] width 20 height 16
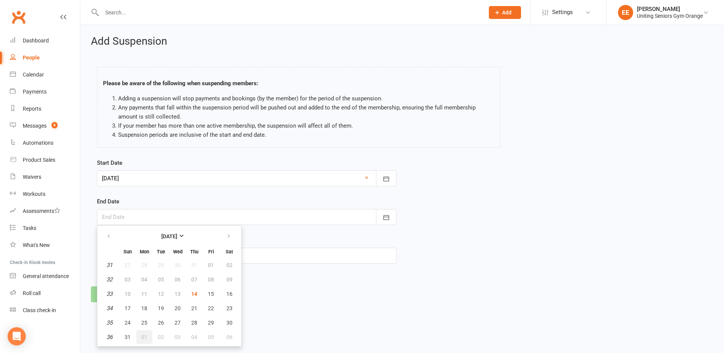
click at [146, 339] on span "01" at bounding box center [144, 337] width 6 height 6
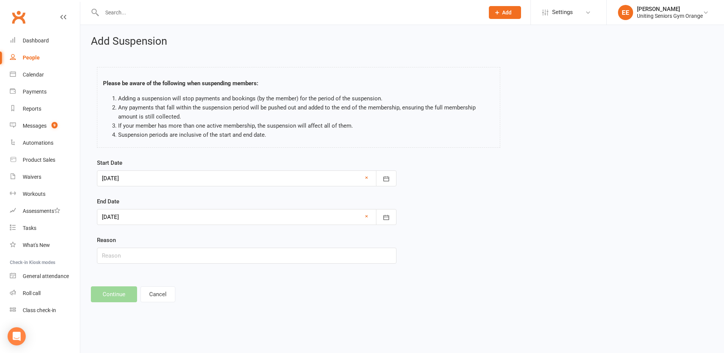
click at [369, 216] on div at bounding box center [247, 217] width 300 height 16
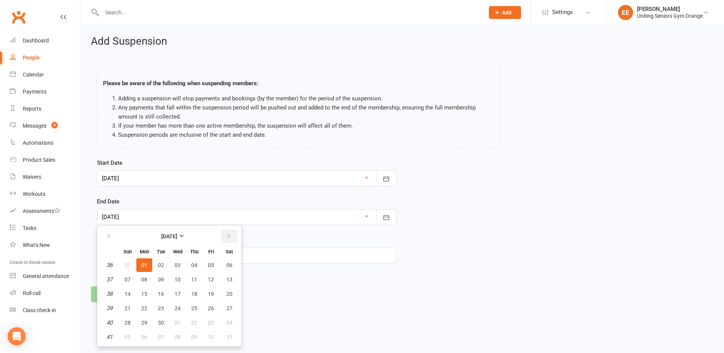
click at [227, 234] on icon "button" at bounding box center [228, 236] width 5 height 6
click at [181, 264] on button "01" at bounding box center [178, 265] width 16 height 14
type input "01 Oct 2025"
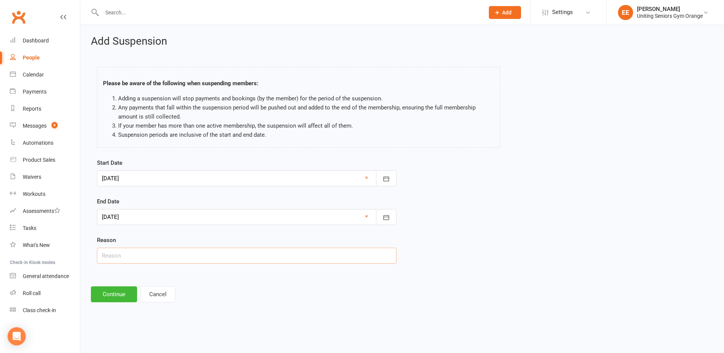
click at [181, 261] on input "text" at bounding box center [247, 256] width 300 height 16
type input "Holiday"
click at [384, 177] on icon "button" at bounding box center [387, 178] width 6 height 5
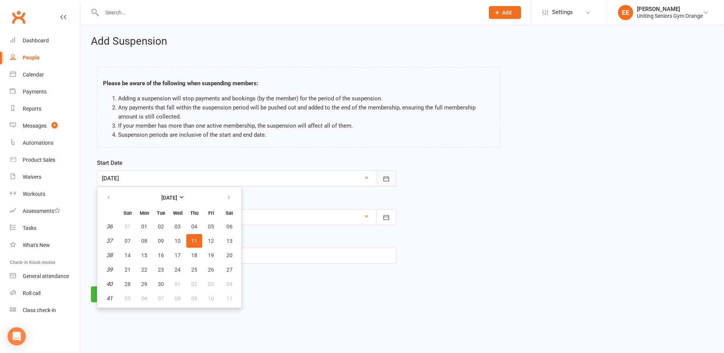
click at [384, 177] on icon "button" at bounding box center [387, 178] width 6 height 5
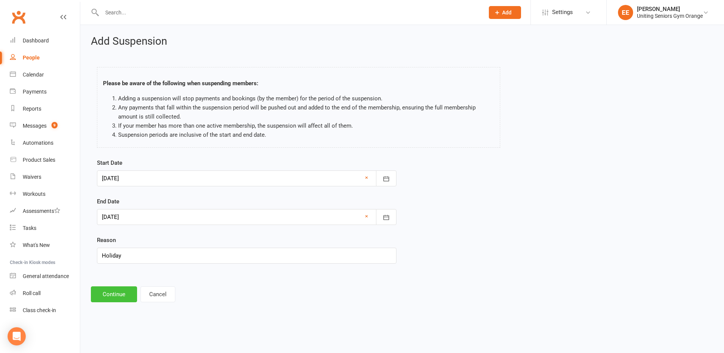
click at [120, 291] on button "Continue" at bounding box center [114, 294] width 46 height 16
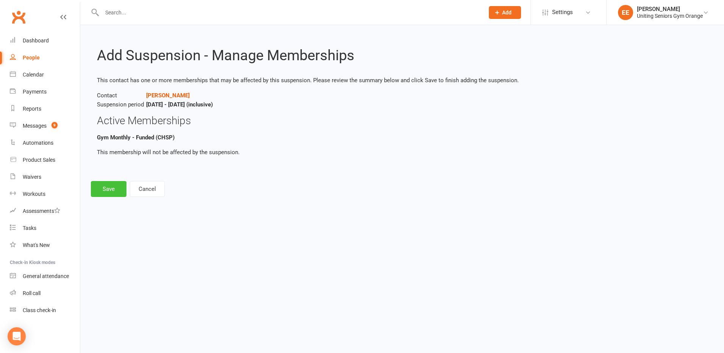
click at [111, 194] on button "Save" at bounding box center [109, 189] width 36 height 16
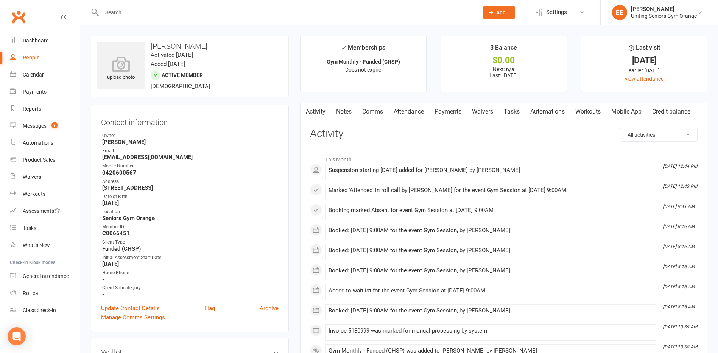
click at [148, 10] on input "text" at bounding box center [287, 12] width 374 height 11
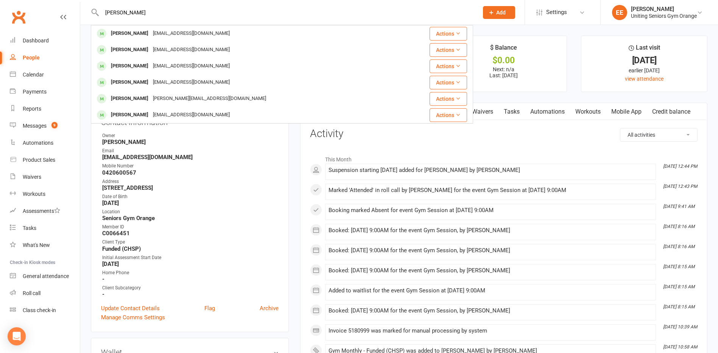
type input "joan mcnabb"
click at [151, 30] on div "joanmmcnabb@gmail.com" at bounding box center [191, 33] width 81 height 11
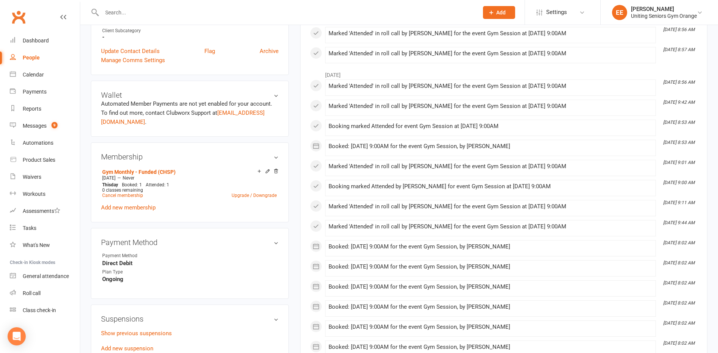
scroll to position [303, 0]
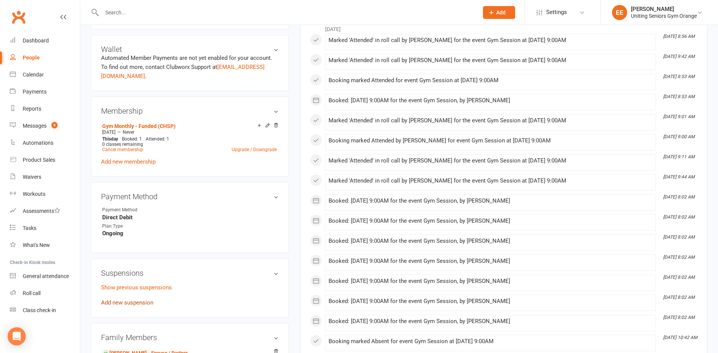
click at [131, 301] on link "Add new suspension" at bounding box center [127, 302] width 52 height 7
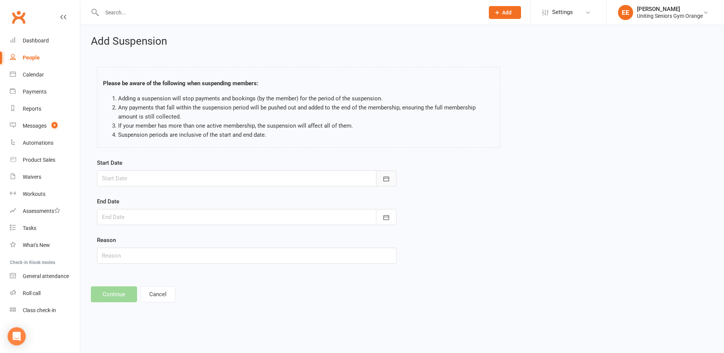
click at [391, 175] on button "button" at bounding box center [386, 178] width 20 height 16
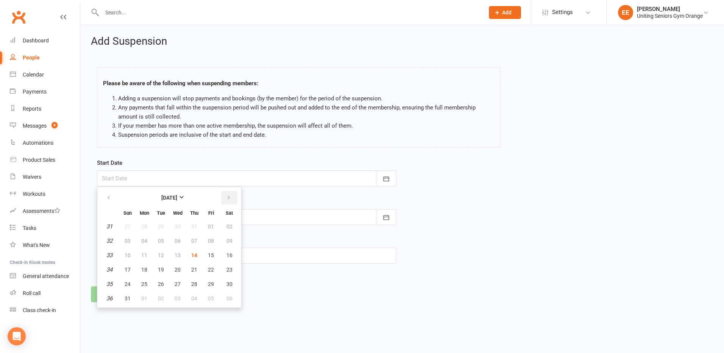
click at [225, 195] on button "button" at bounding box center [229, 198] width 16 height 14
click at [191, 240] on span "11" at bounding box center [194, 241] width 6 height 6
type input "11 Sep 2025"
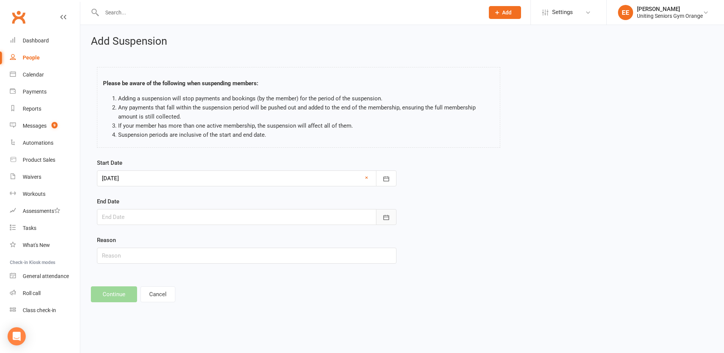
click at [396, 214] on button "button" at bounding box center [386, 217] width 20 height 16
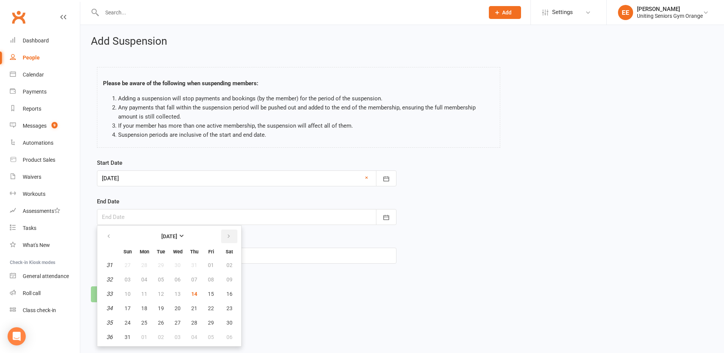
click at [229, 236] on icon "button" at bounding box center [228, 236] width 5 height 6
click at [176, 265] on span "01" at bounding box center [178, 265] width 6 height 6
type input "01 Oct 2025"
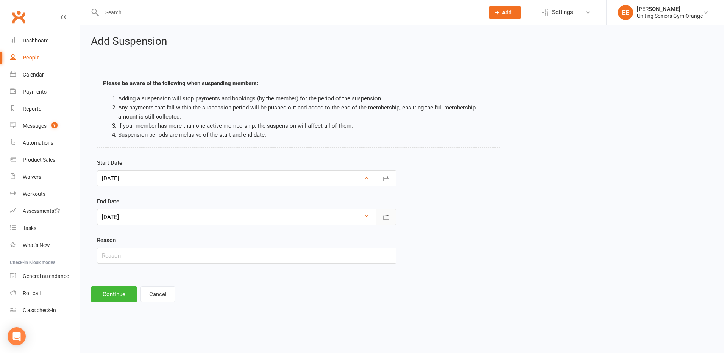
click at [387, 220] on icon "button" at bounding box center [386, 218] width 8 height 8
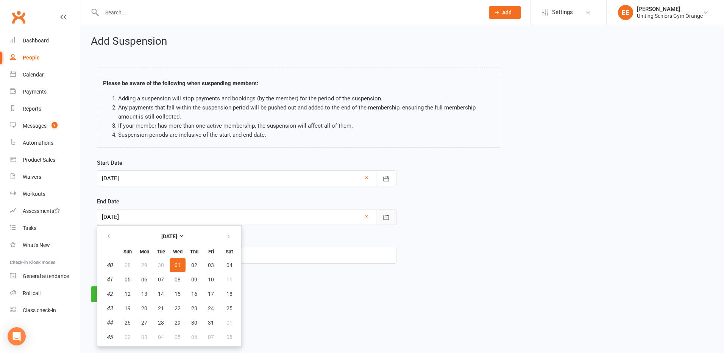
click at [387, 220] on icon "button" at bounding box center [386, 218] width 8 height 8
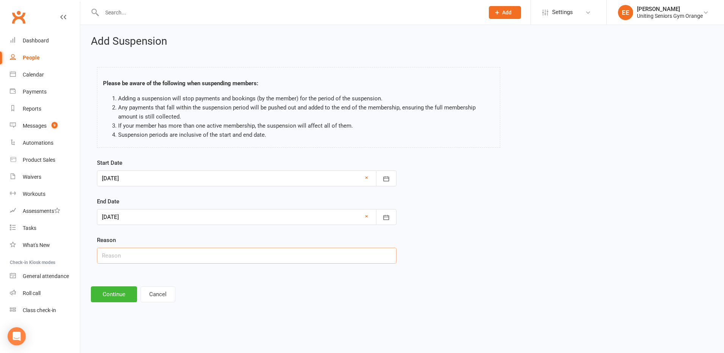
click at [263, 260] on input "text" at bounding box center [247, 256] width 300 height 16
type input "Holiday"
click at [98, 296] on button "Continue" at bounding box center [114, 294] width 46 height 16
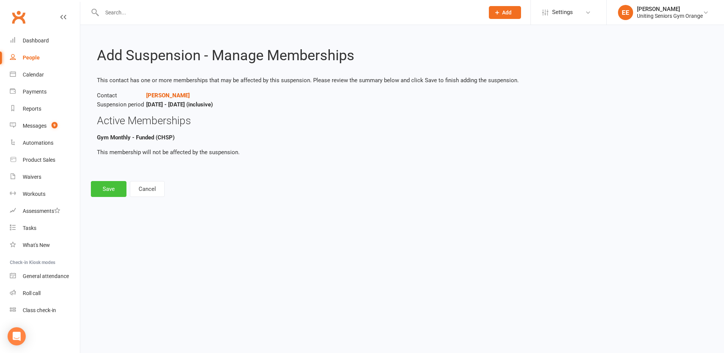
click at [110, 190] on button "Save" at bounding box center [109, 189] width 36 height 16
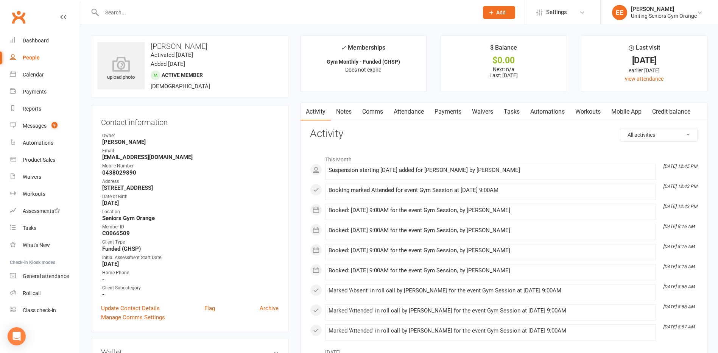
click at [127, 12] on input "text" at bounding box center [287, 12] width 374 height 11
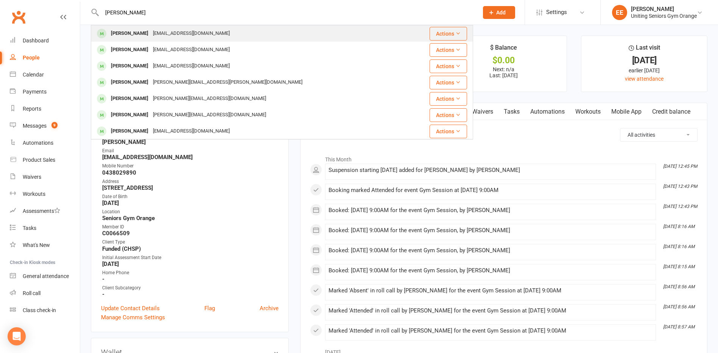
type input "john mcnabb"
click at [139, 28] on div "[PERSON_NAME]" at bounding box center [130, 33] width 42 height 11
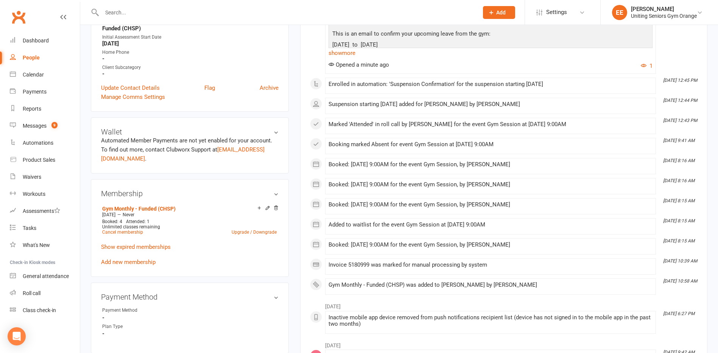
scroll to position [265, 0]
